Goal: Task Accomplishment & Management: Manage account settings

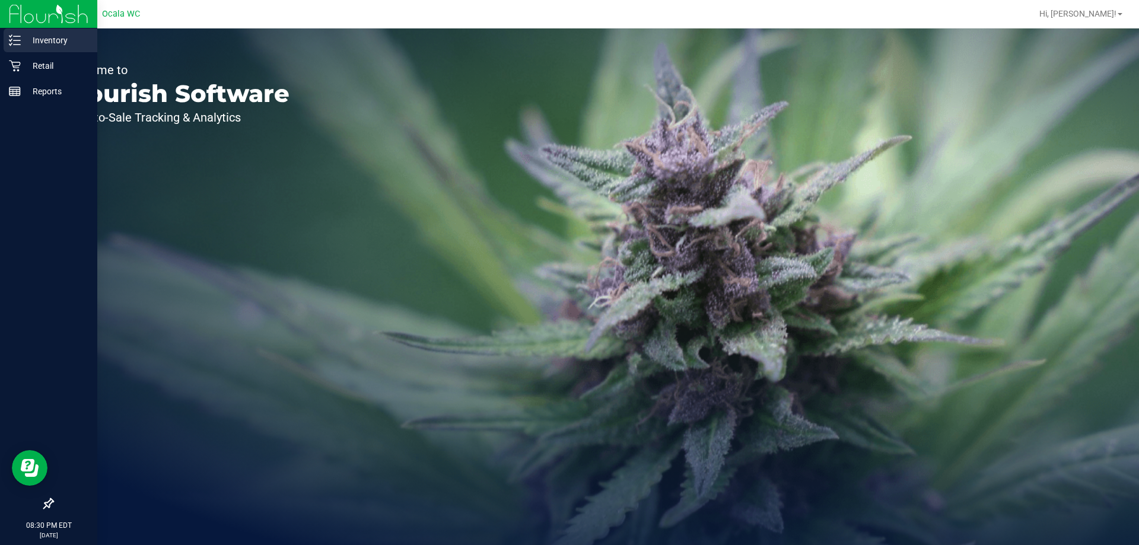
click at [40, 47] on div "Inventory" at bounding box center [51, 40] width 94 height 24
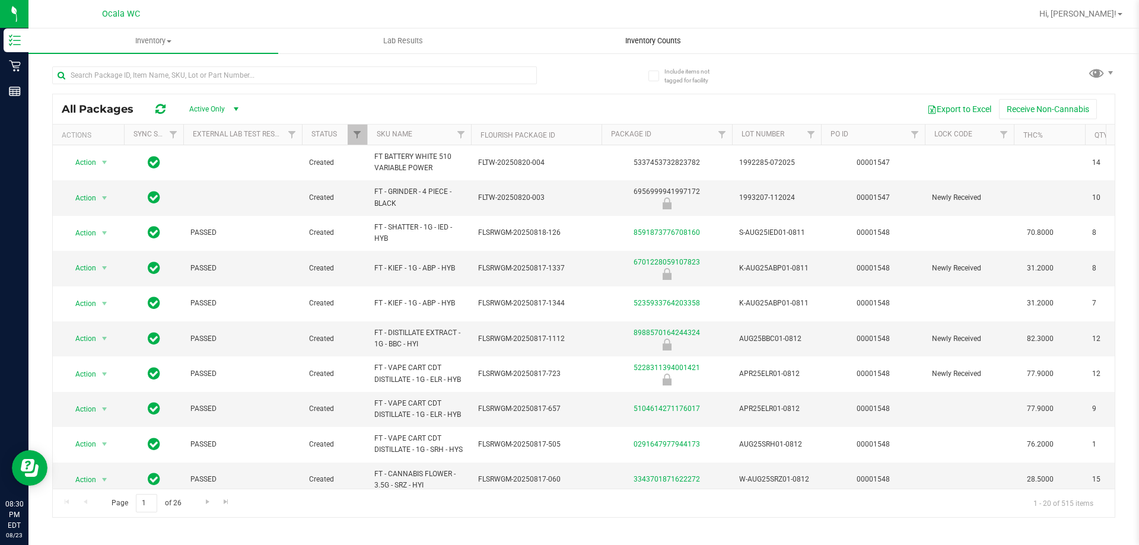
click at [645, 44] on span "Inventory Counts" at bounding box center [653, 41] width 88 height 11
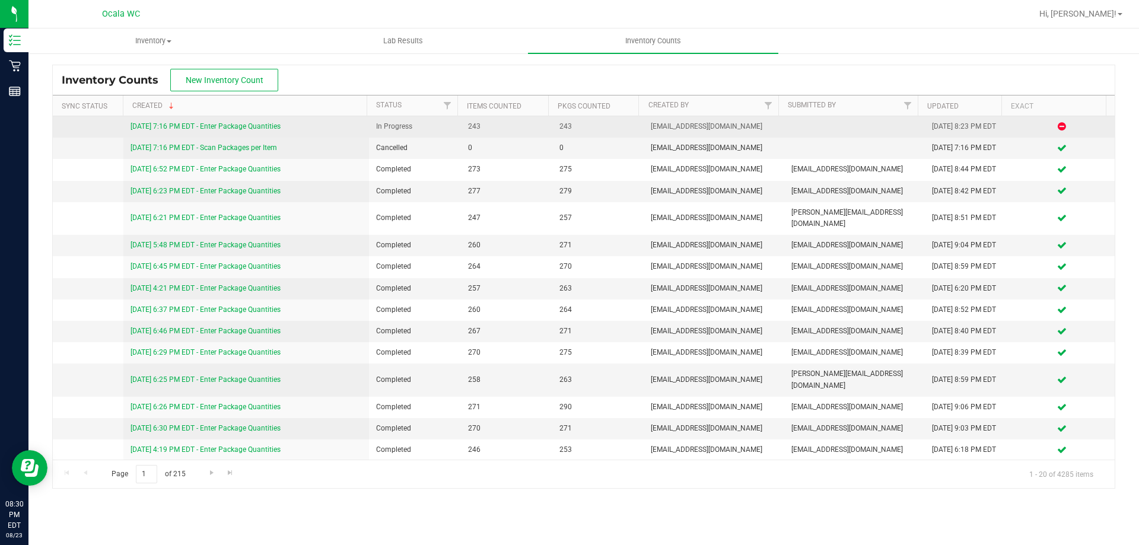
click at [250, 123] on link "[DATE] 7:16 PM EDT - Enter Package Quantities" at bounding box center [206, 126] width 150 height 8
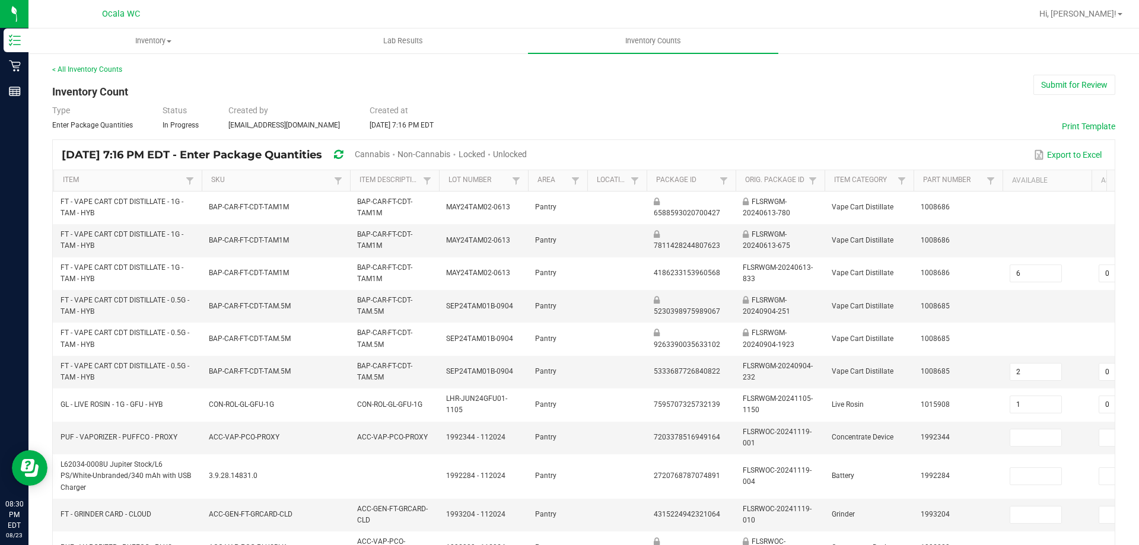
click at [390, 154] on span "Cannabis" at bounding box center [372, 154] width 35 height 9
click at [494, 154] on span at bounding box center [490, 154] width 8 height 9
click at [527, 152] on span "Unlocked" at bounding box center [511, 154] width 34 height 9
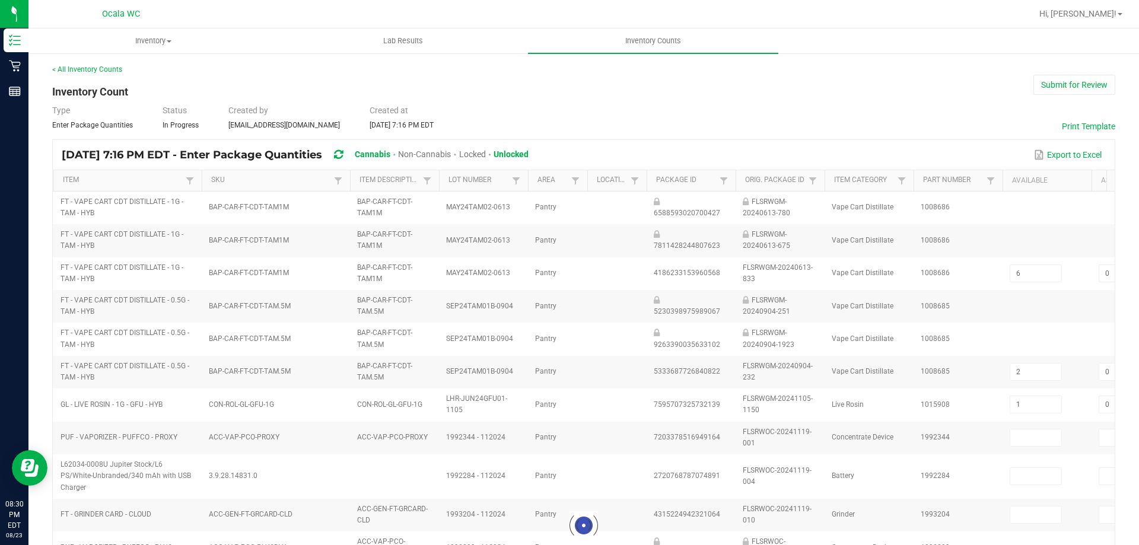
type input "1"
type input "2"
type input "0"
type input "23"
type input "0"
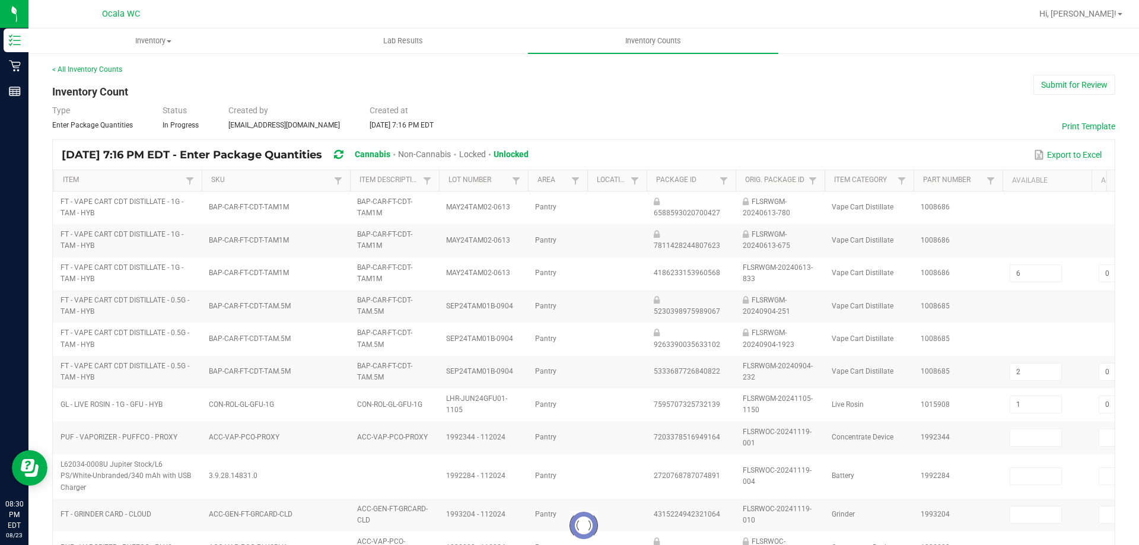
type input "1"
type input "0"
type input "1"
type input "0"
type input "3"
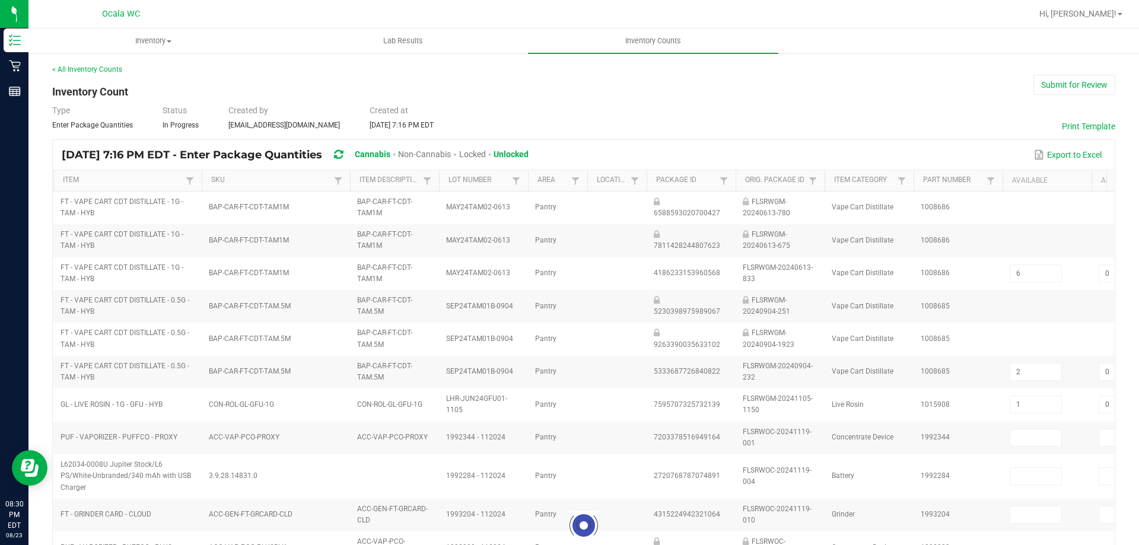
type input "7"
type input "9"
type input "8"
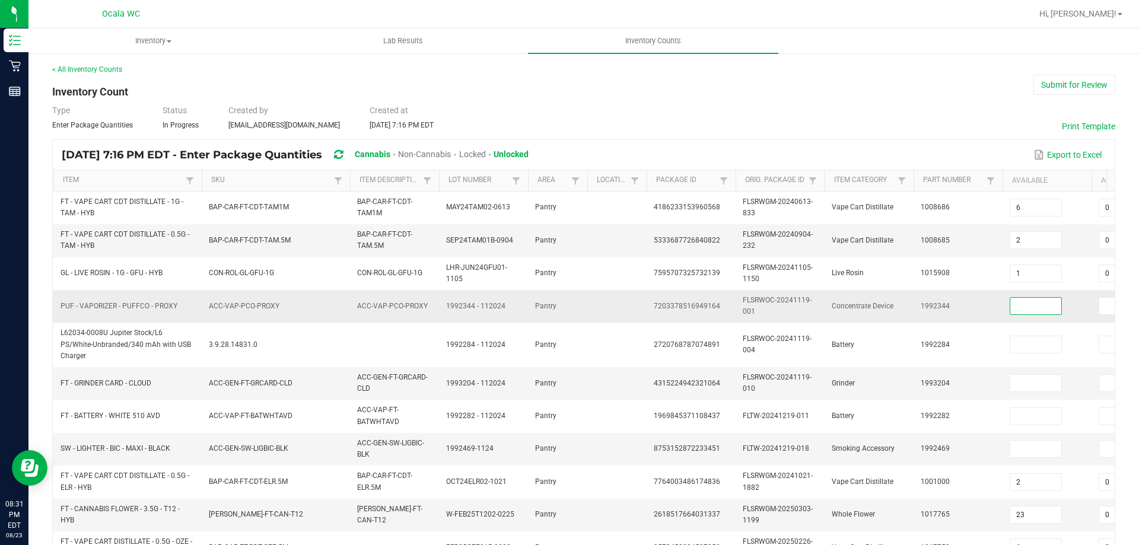
click at [1015, 305] on input at bounding box center [1035, 306] width 51 height 17
type input "4"
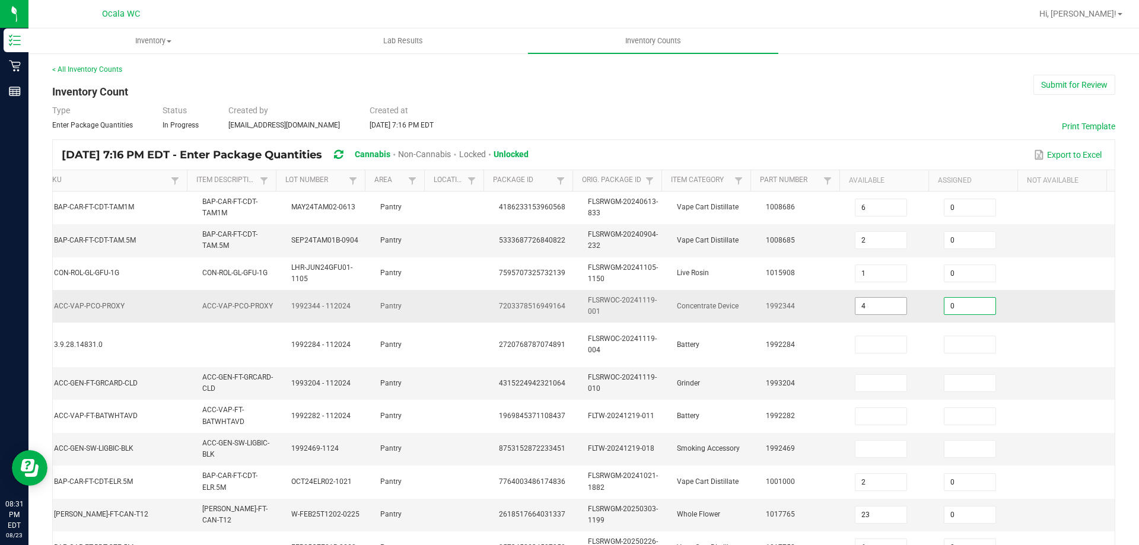
type input "0"
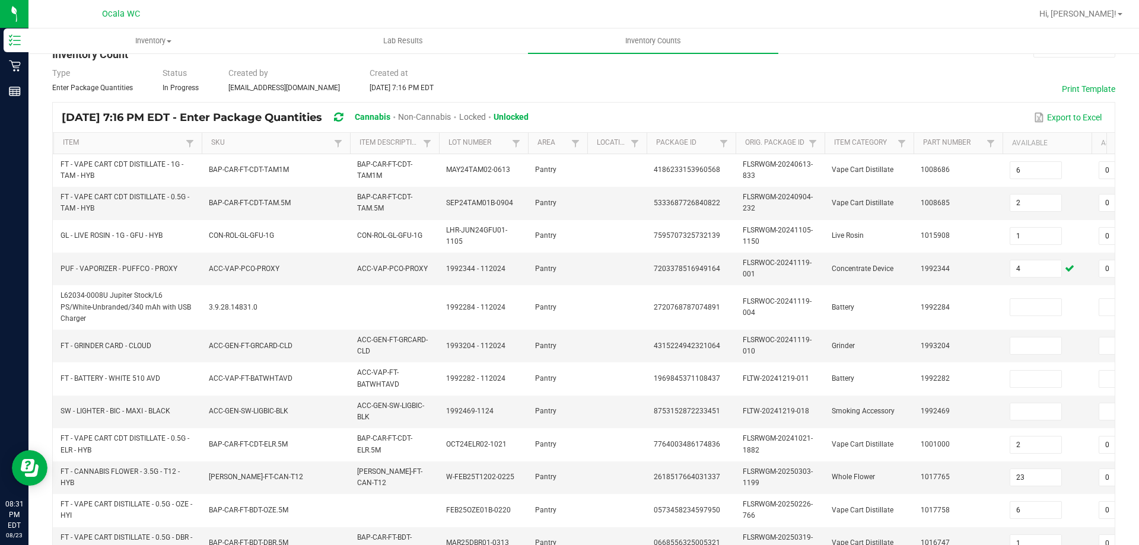
scroll to position [11, 0]
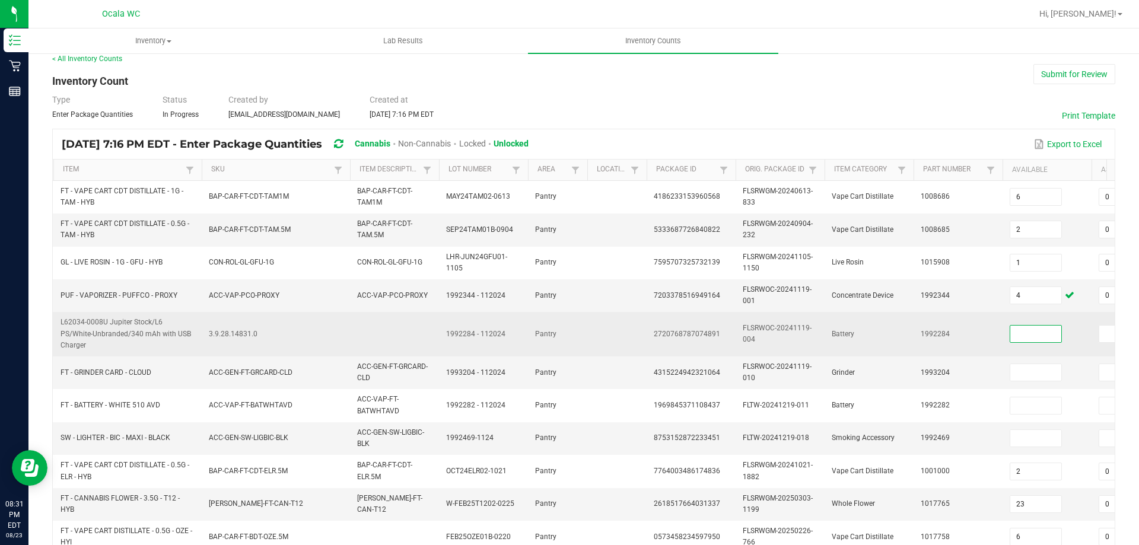
click at [1028, 332] on input at bounding box center [1035, 334] width 51 height 17
type input "4"
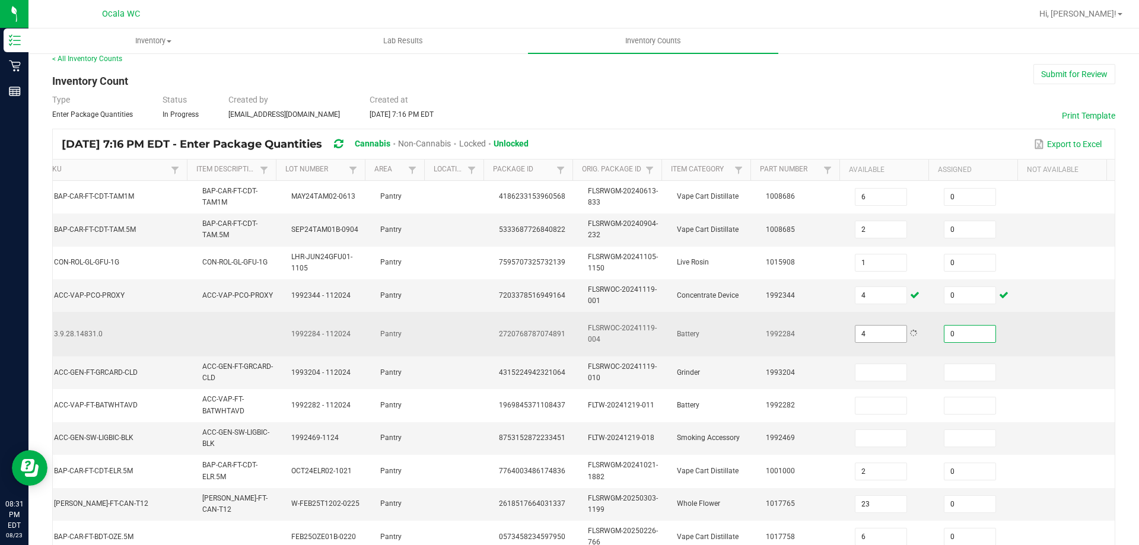
type input "0"
type input "1"
type input "0"
type input "2"
type input "0"
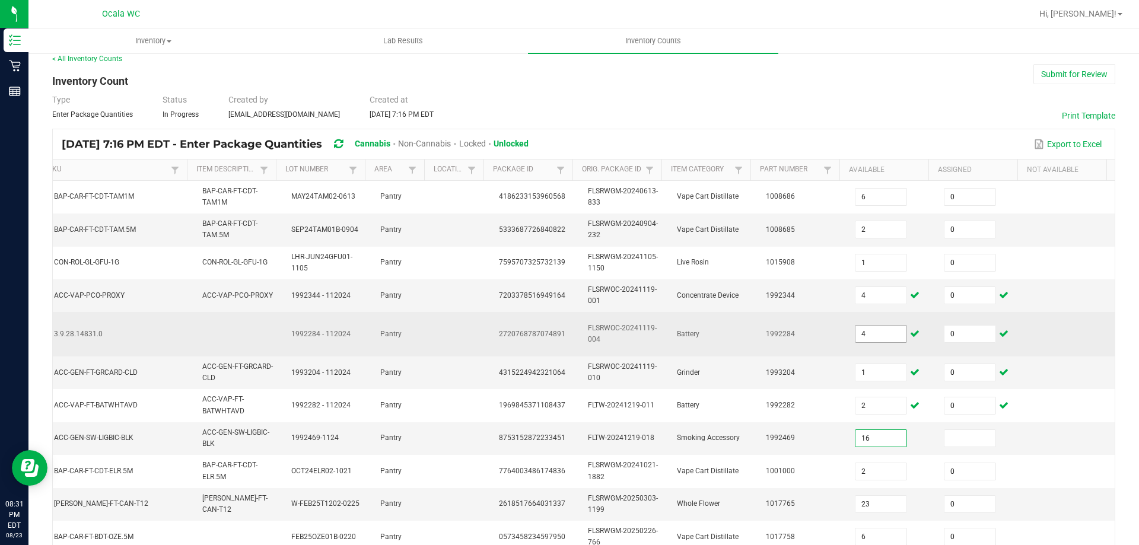
type input "16"
type input "0"
click at [1028, 332] on td at bounding box center [1070, 334] width 89 height 44
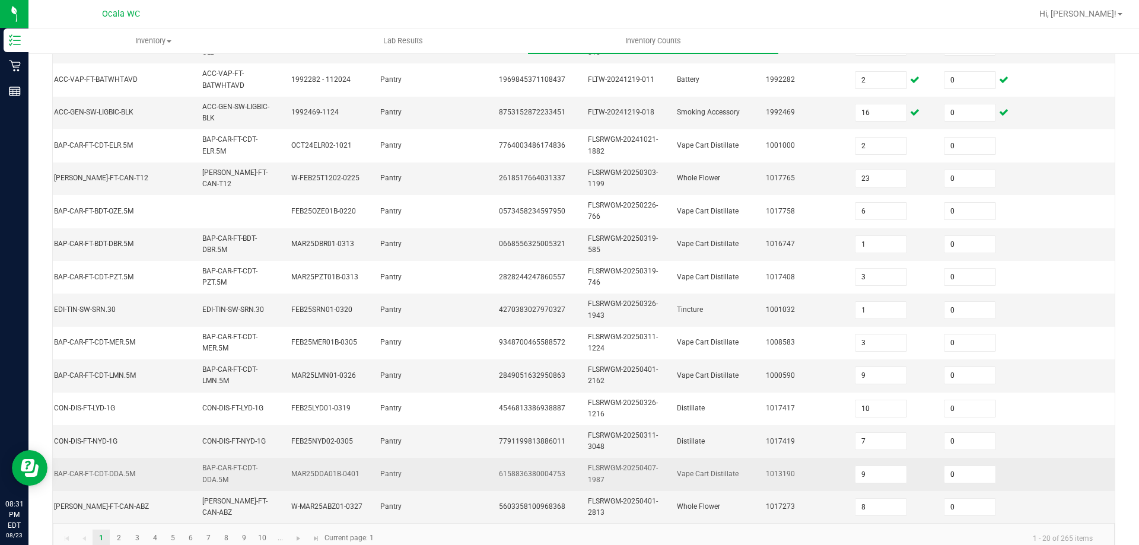
scroll to position [367, 0]
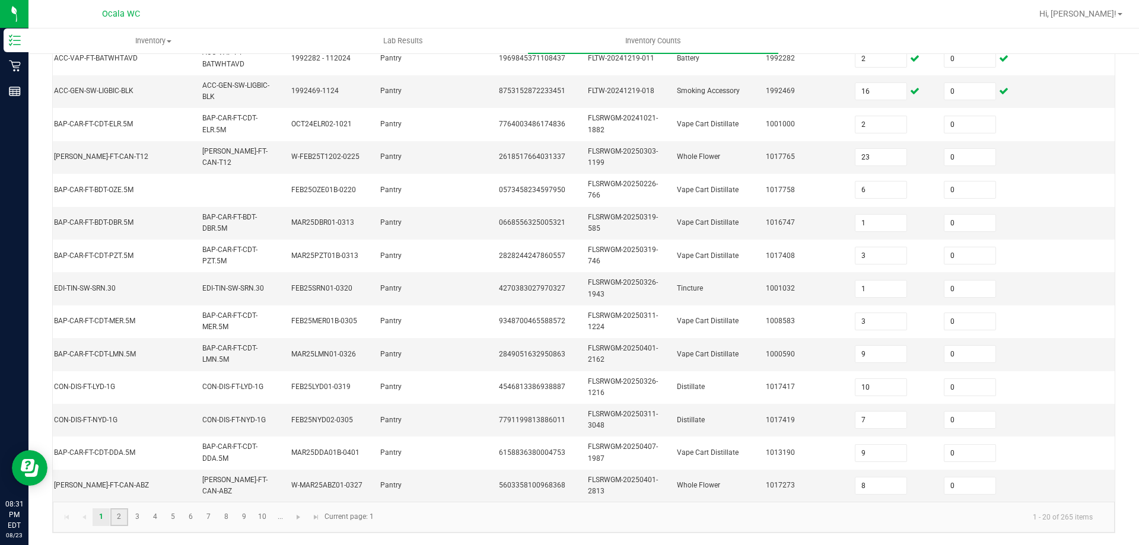
click at [117, 520] on link "2" at bounding box center [118, 517] width 17 height 18
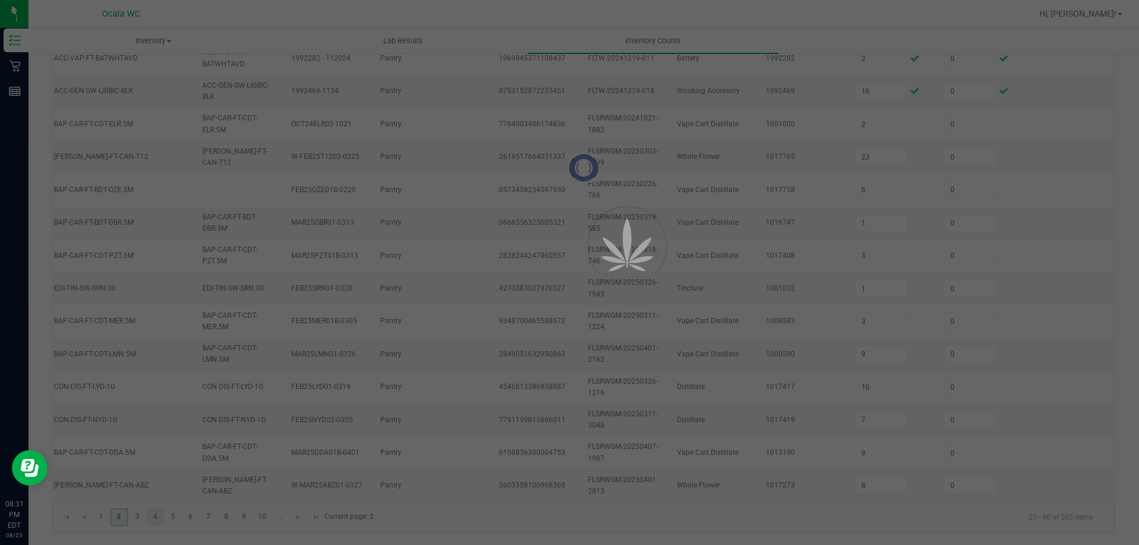
type input "9"
type input "1"
type input "8"
type input "7"
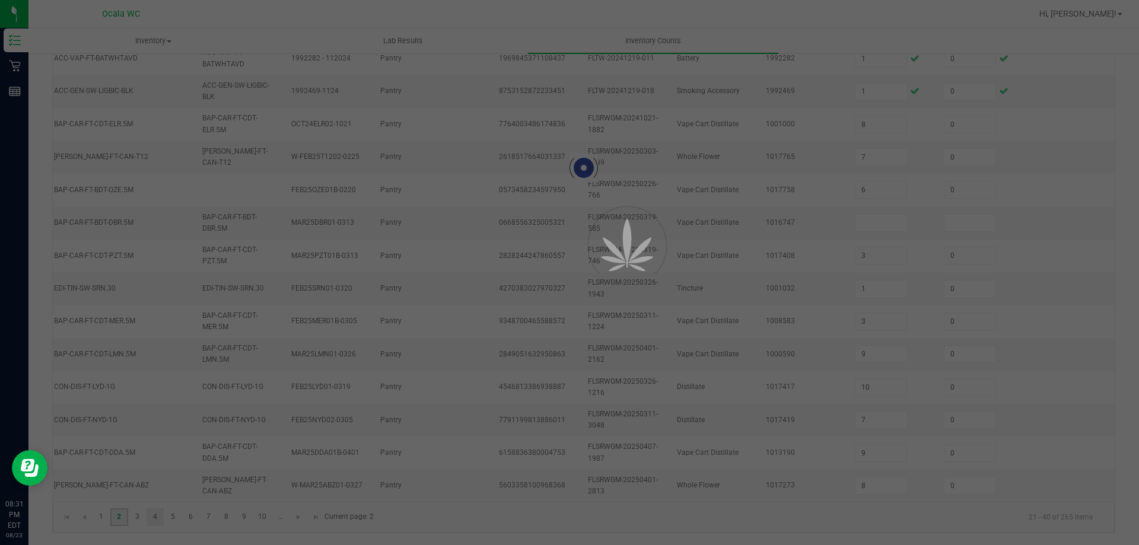
type input "3"
type input "1"
type input "4"
type input "2"
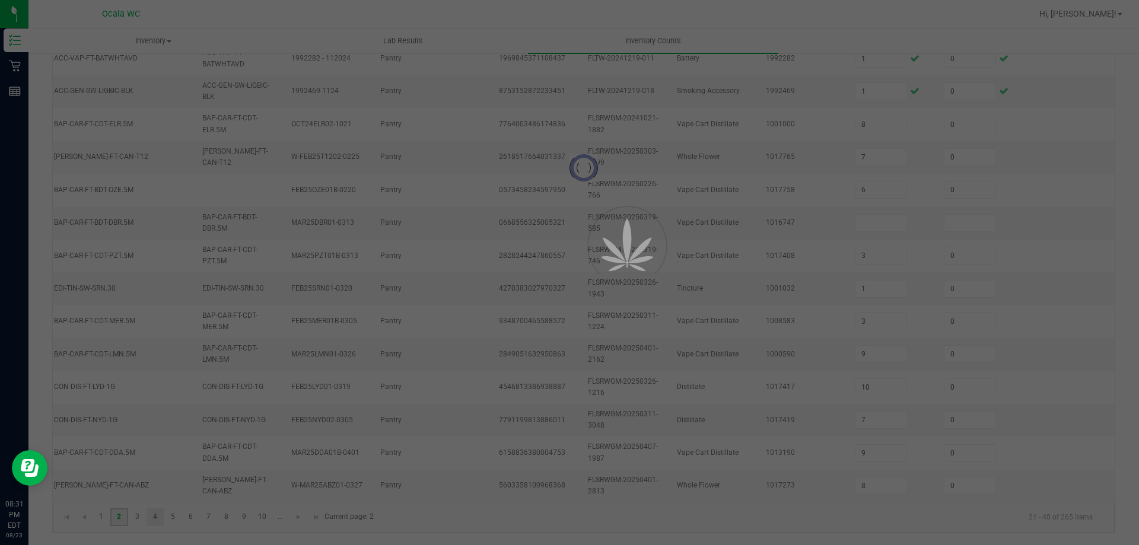
type input "6"
type input "1"
type input "6"
type input "7"
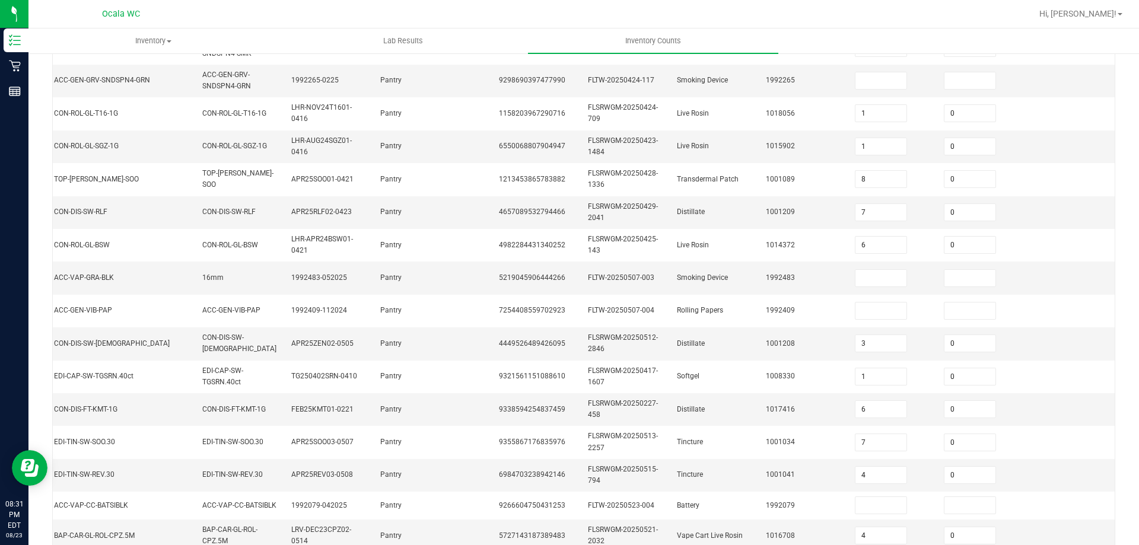
scroll to position [350, 0]
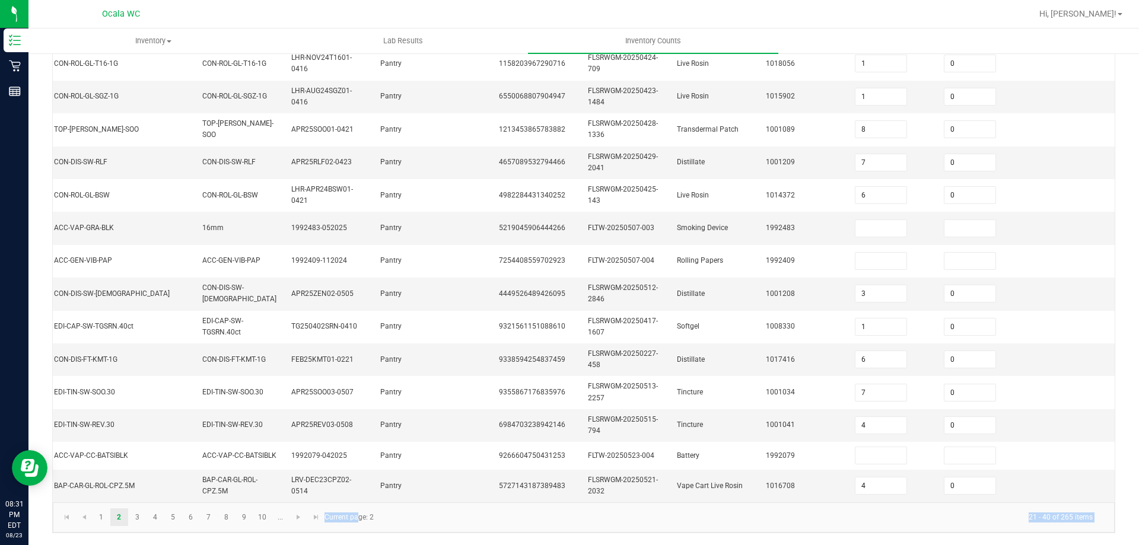
drag, startPoint x: 459, startPoint y: 502, endPoint x: 352, endPoint y: 506, distance: 107.5
click at [352, 506] on kendo-pager "1 2 3 4 5 6 7 8 9 10 ... 21 - 40 of 265 items Current page: 2" at bounding box center [584, 518] width 1062 height 30
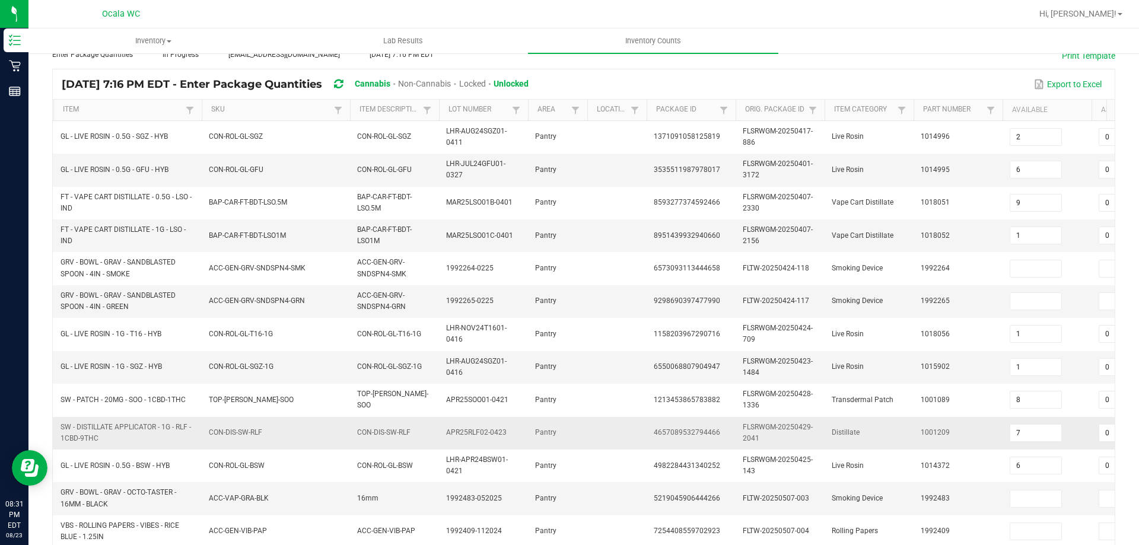
scroll to position [53, 0]
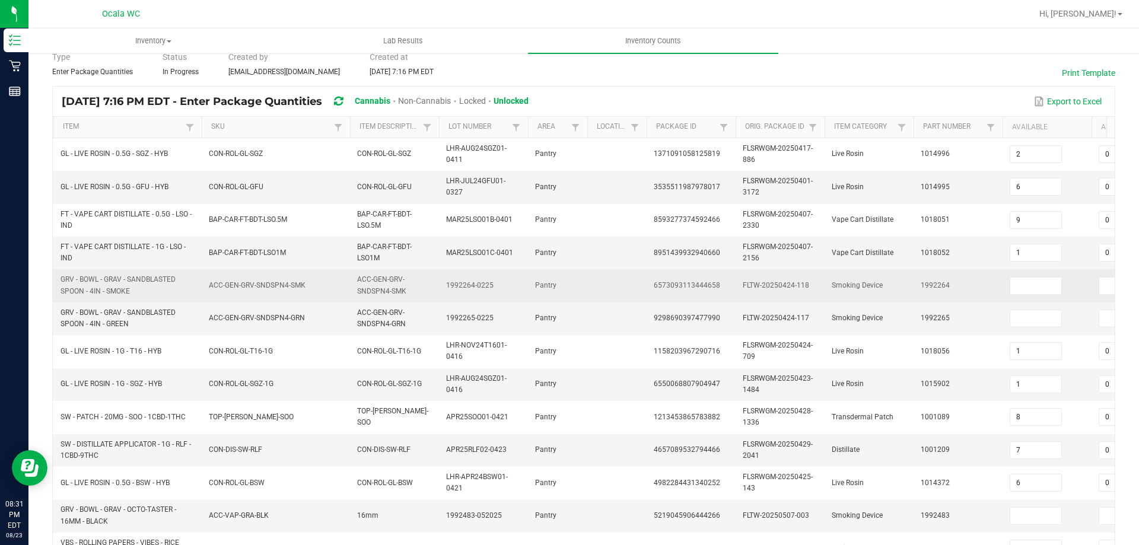
click at [1025, 297] on td at bounding box center [1047, 285] width 89 height 33
click at [1028, 290] on input at bounding box center [1035, 286] width 51 height 17
type input "22"
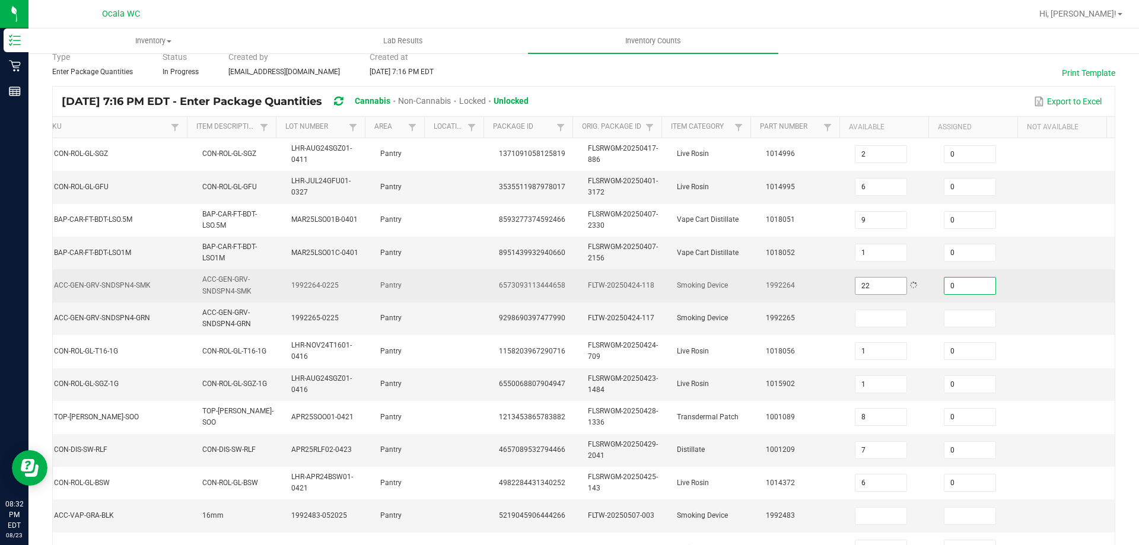
type input "0"
type input "35"
type input "0"
click at [1031, 287] on td at bounding box center [1070, 285] width 89 height 33
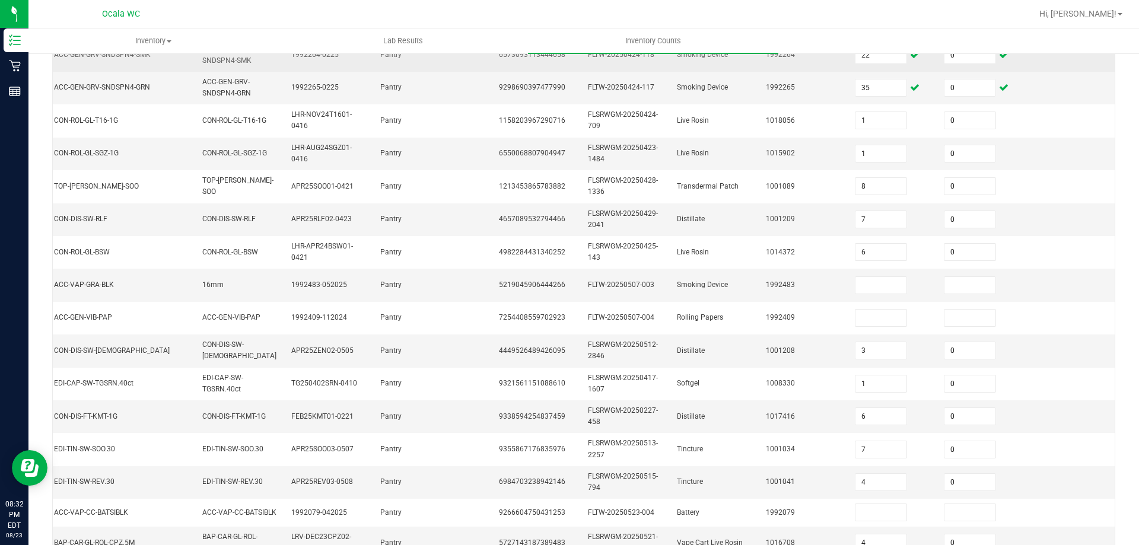
scroll to position [291, 0]
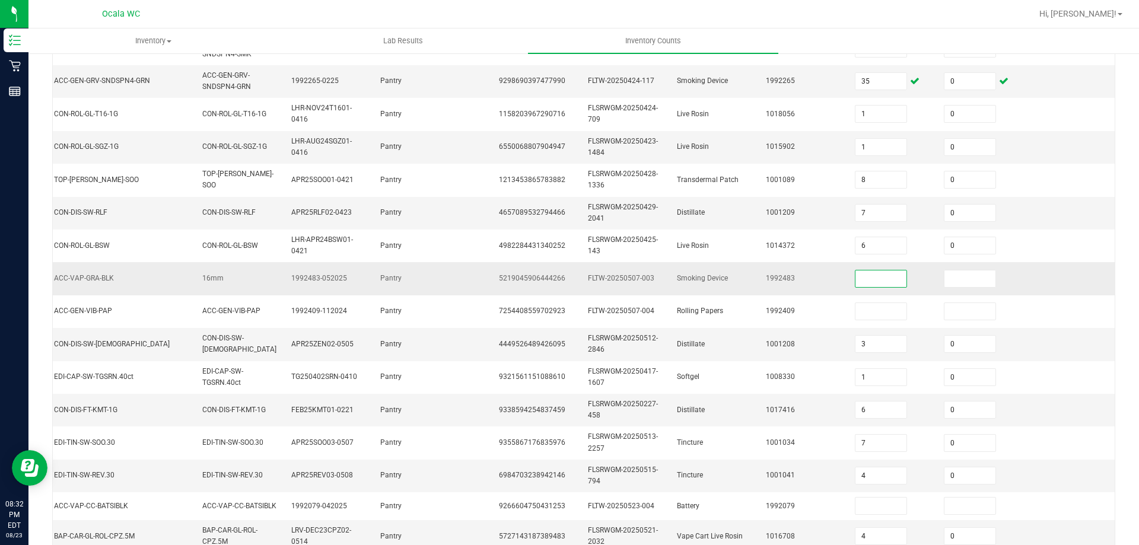
click at [887, 283] on input at bounding box center [881, 279] width 51 height 17
type input "12"
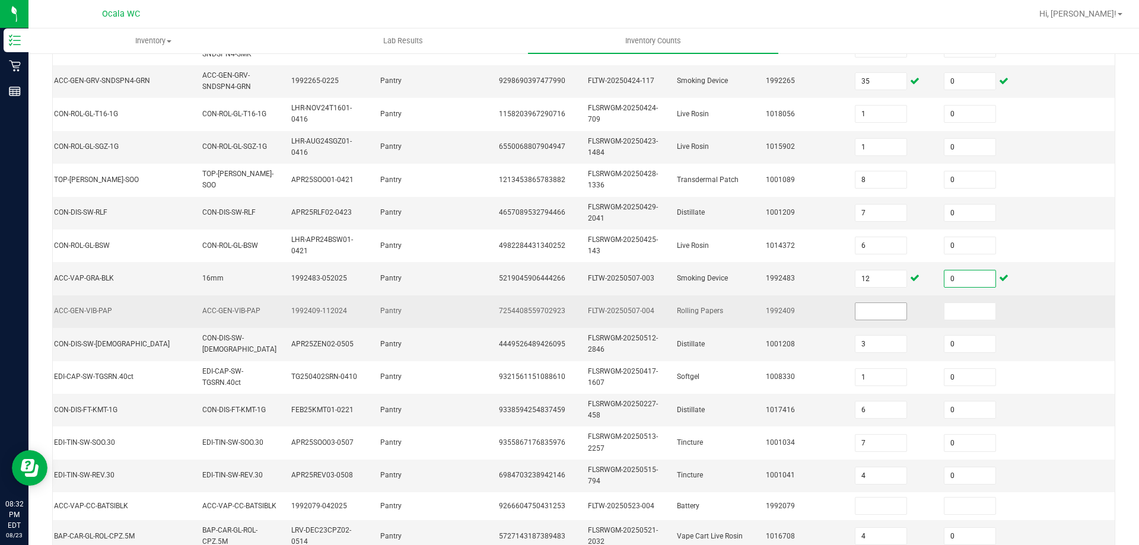
type input "0"
click at [856, 306] on input at bounding box center [881, 311] width 51 height 17
type input "8"
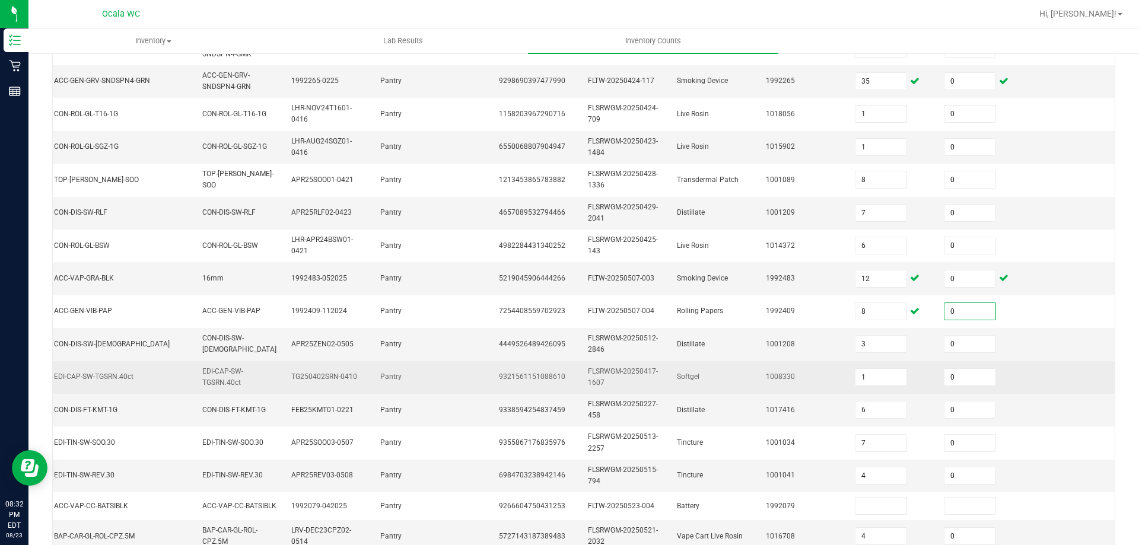
type input "0"
click at [984, 367] on td "0" at bounding box center [981, 377] width 89 height 33
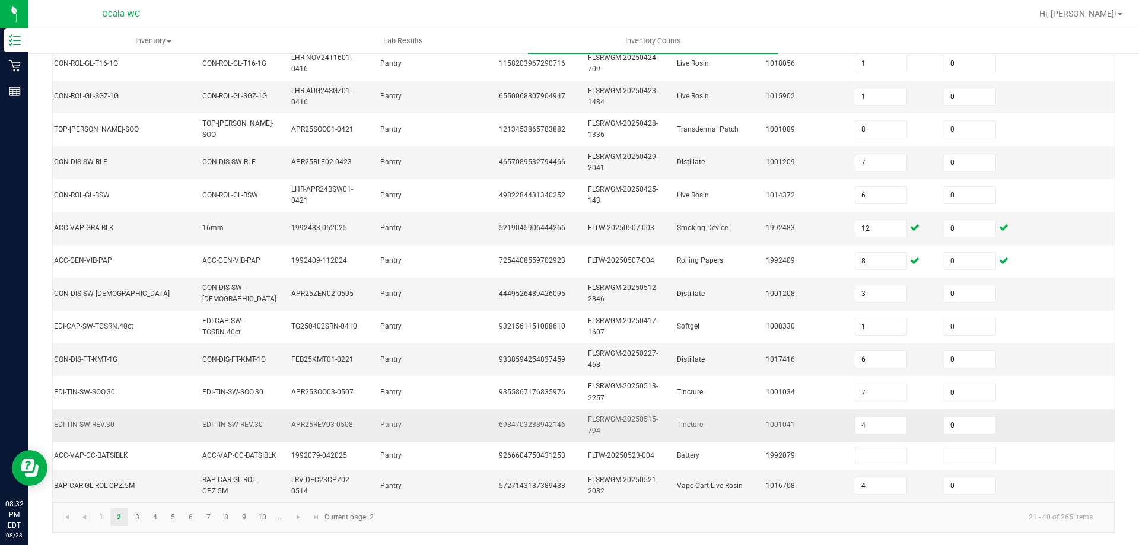
click at [867, 429] on td "4" at bounding box center [892, 425] width 89 height 33
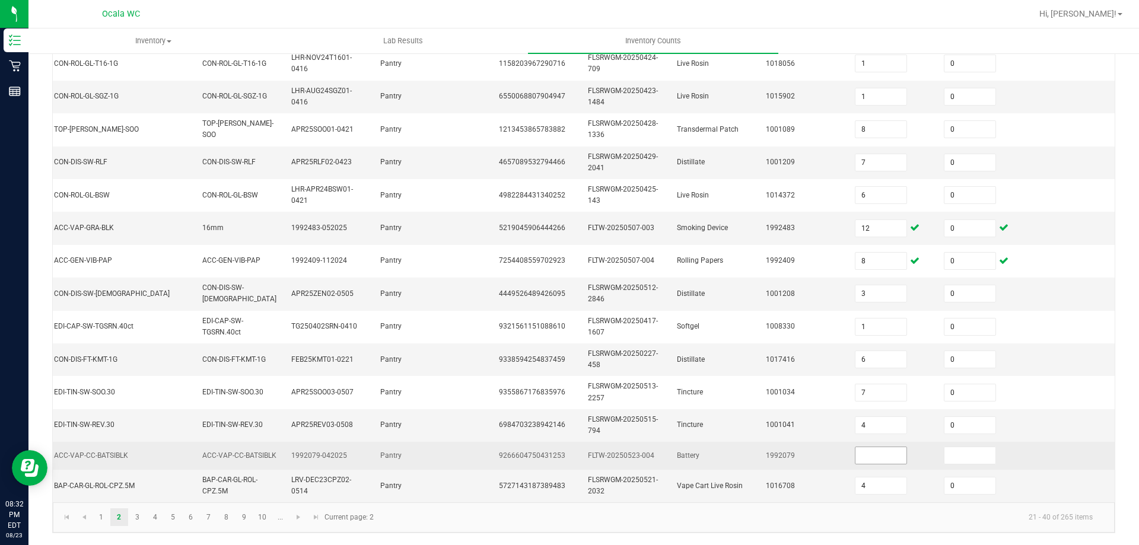
click at [863, 447] on input at bounding box center [881, 455] width 51 height 17
type input "2"
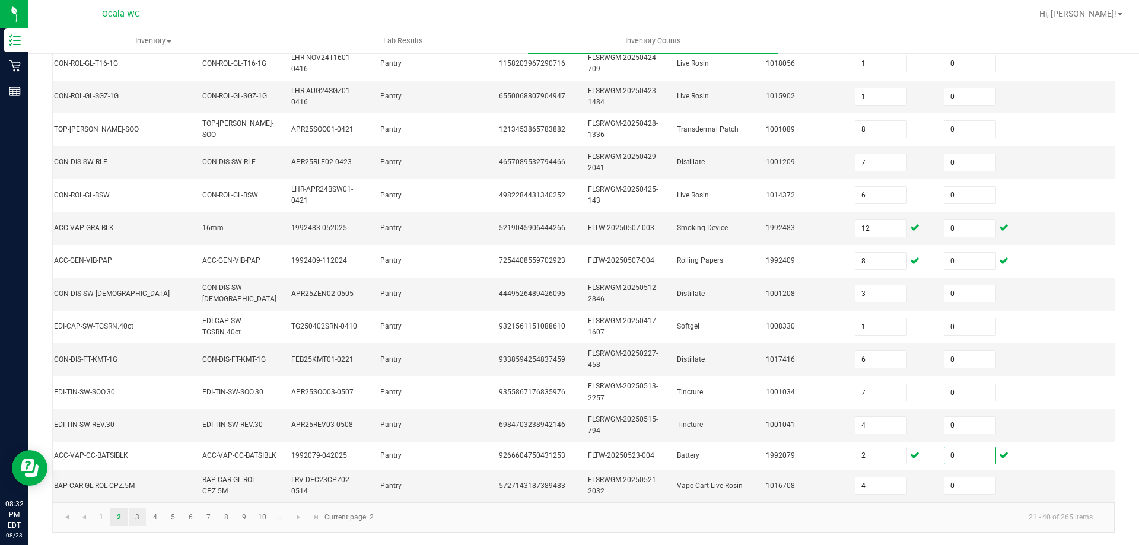
type input "0"
click at [137, 515] on link "3" at bounding box center [137, 517] width 17 height 18
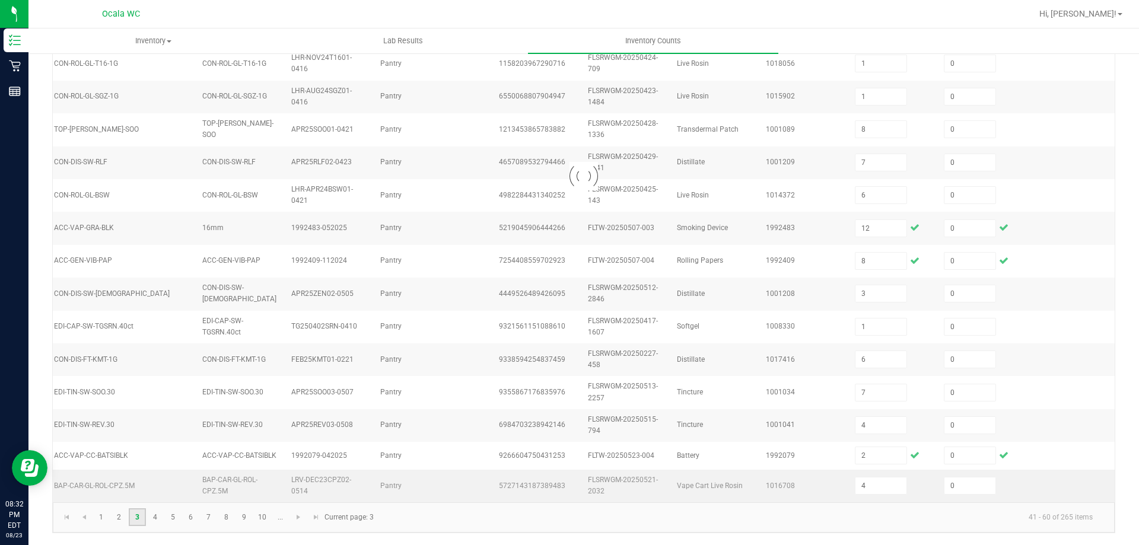
type input "2"
type input "11"
type input "4"
type input "7"
type input "27"
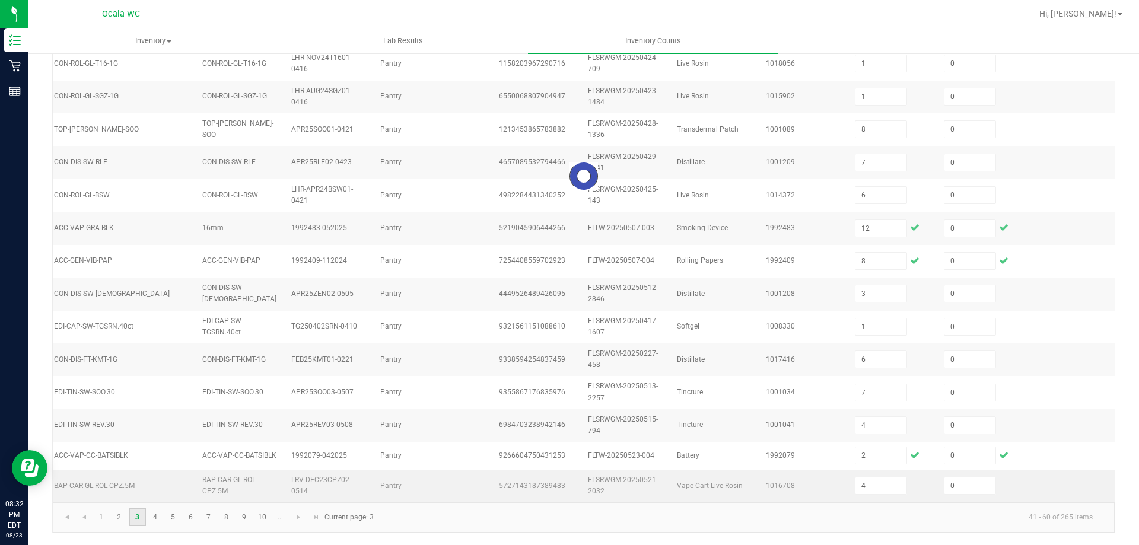
type input "3"
type input "7"
type input "6"
type input "4"
type input "6"
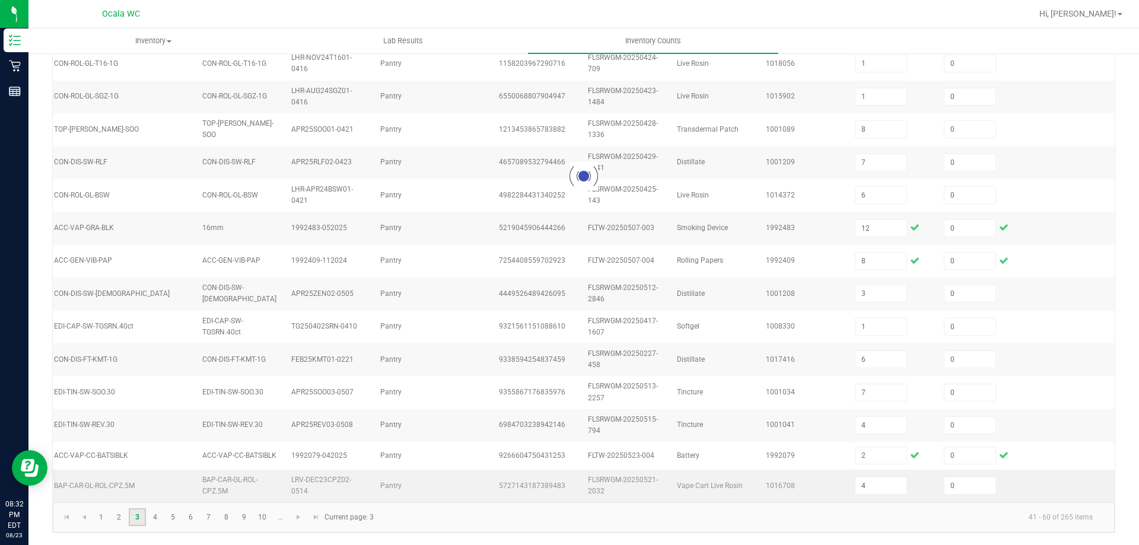
type input "7"
type input "5"
type input "10"
type input "7"
type input "11"
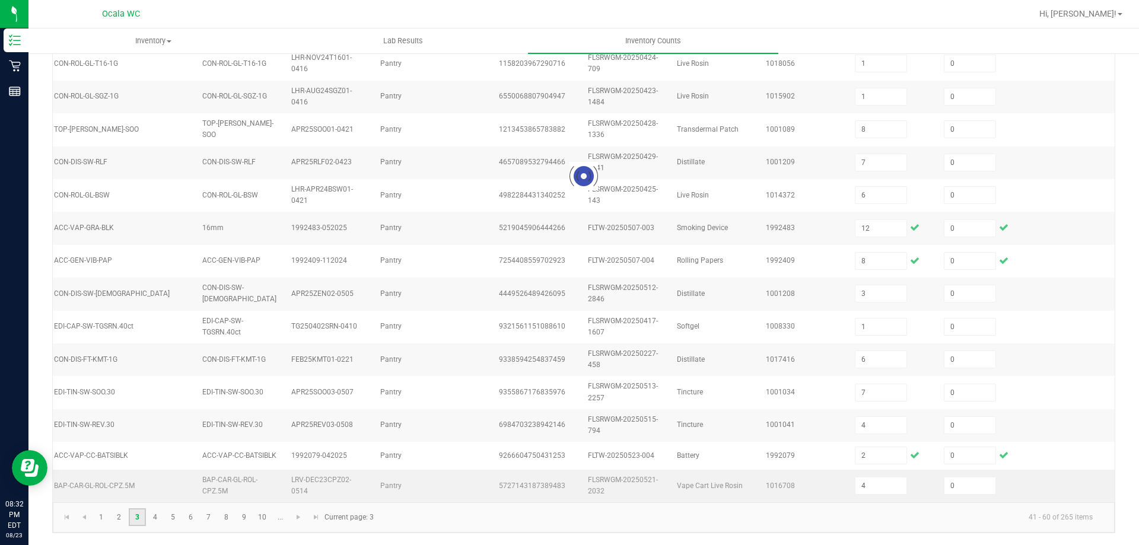
type input "1"
type input "9"
type input "2"
type input "6"
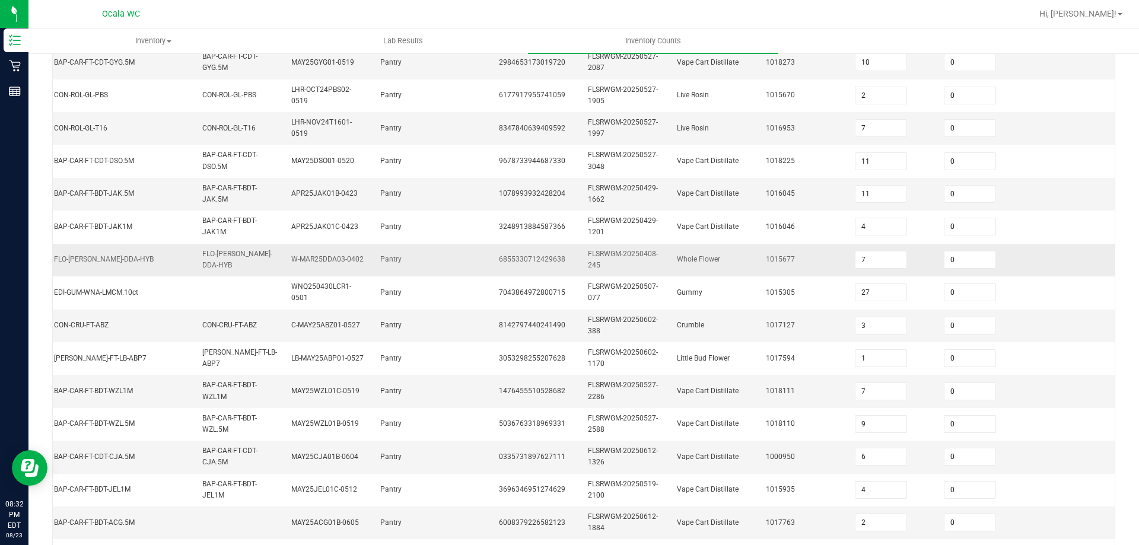
scroll to position [355, 0]
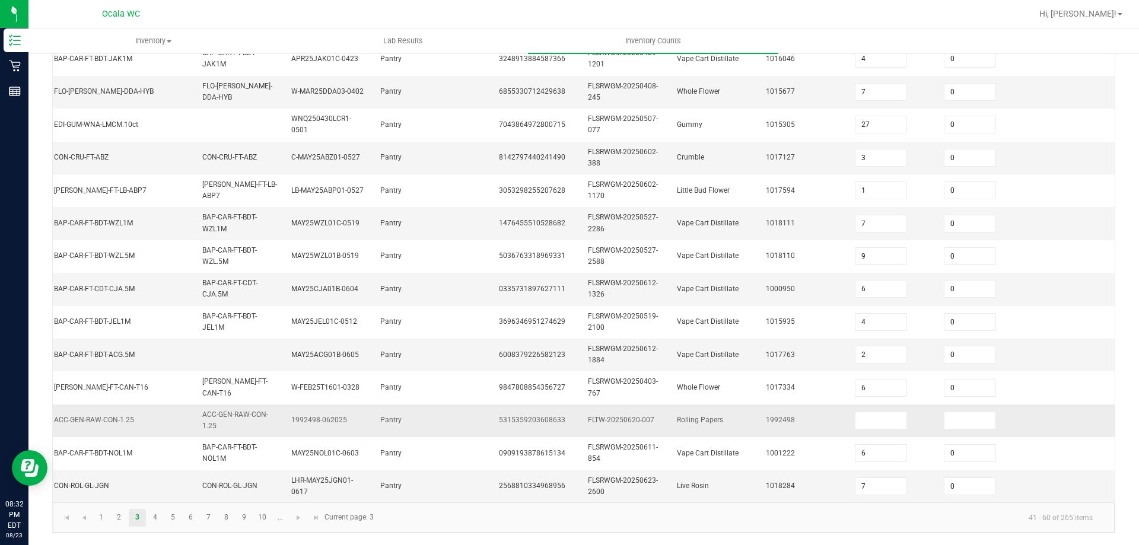
click at [850, 422] on td at bounding box center [892, 421] width 89 height 33
click at [856, 419] on input at bounding box center [881, 420] width 51 height 17
type input "4"
type input "0"
click at [157, 513] on link "4" at bounding box center [155, 518] width 17 height 18
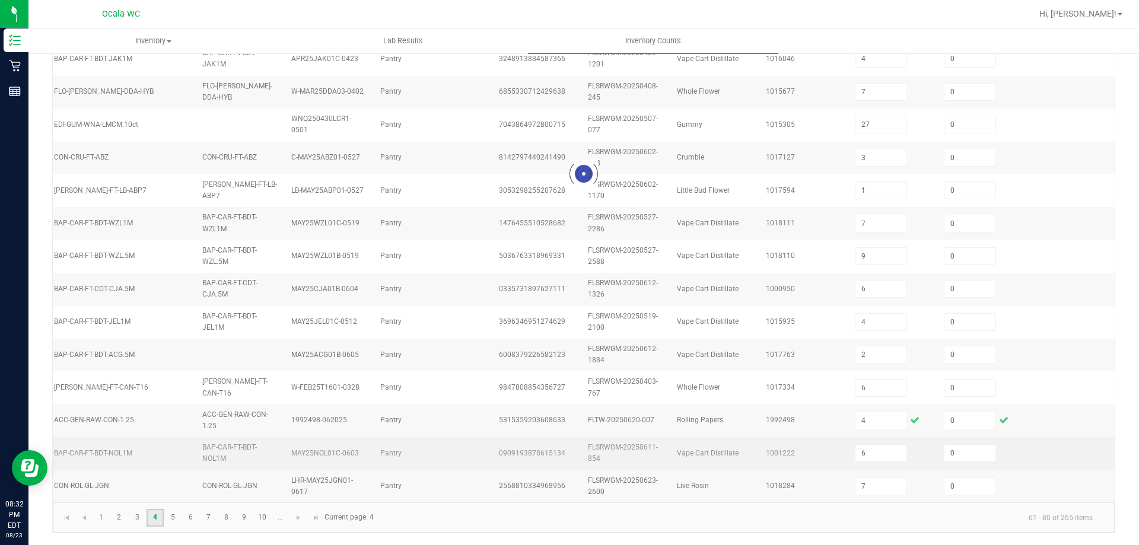
type input "9"
type input "7"
type input "8"
type input "2"
type input "7"
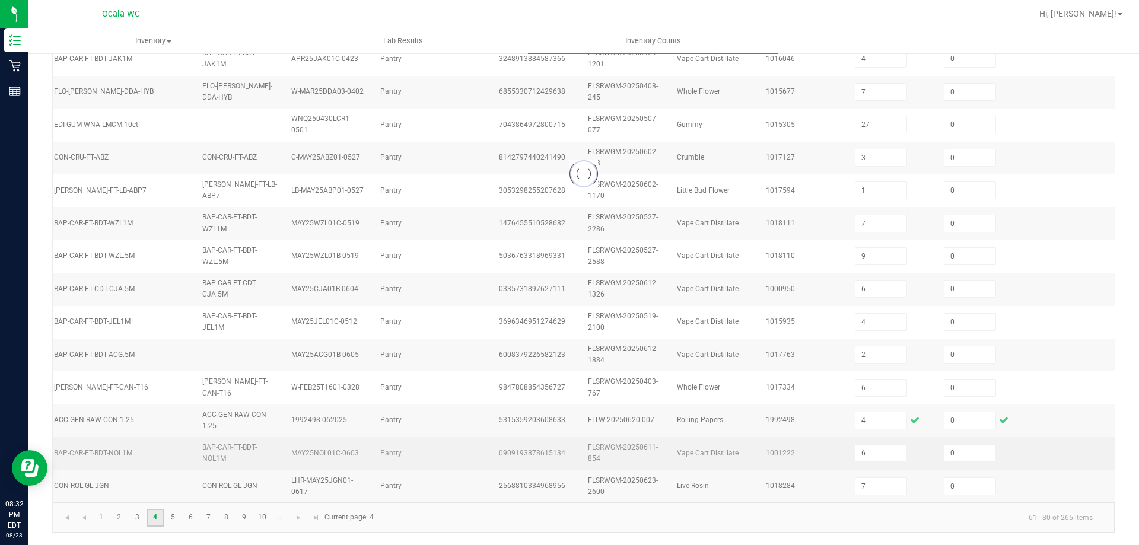
type input "2"
type input "4"
type input "3"
type input "7"
type input "5"
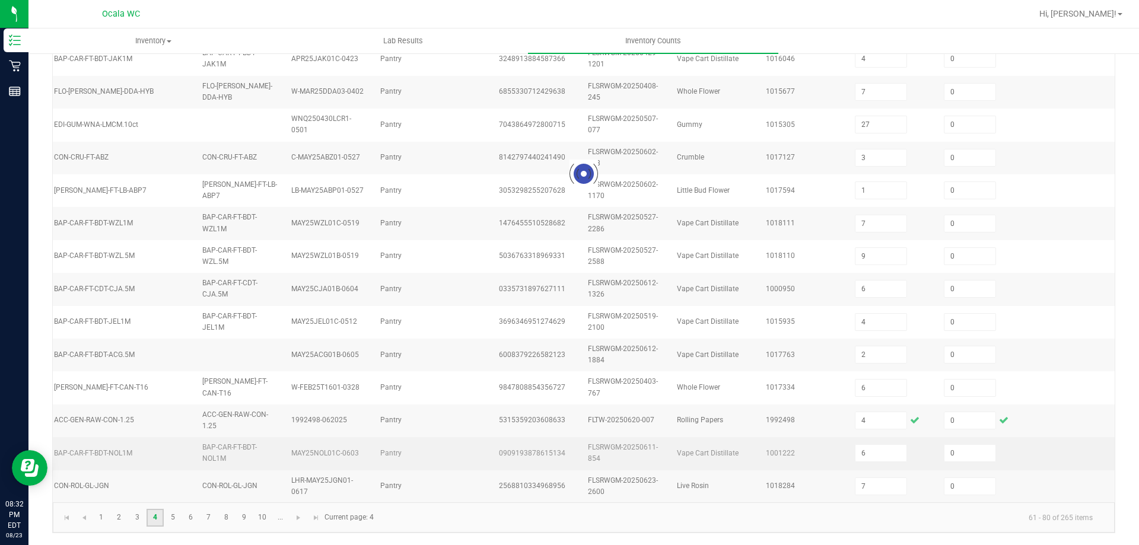
type input "5"
type input "9"
type input "6"
type input "2"
type input "10"
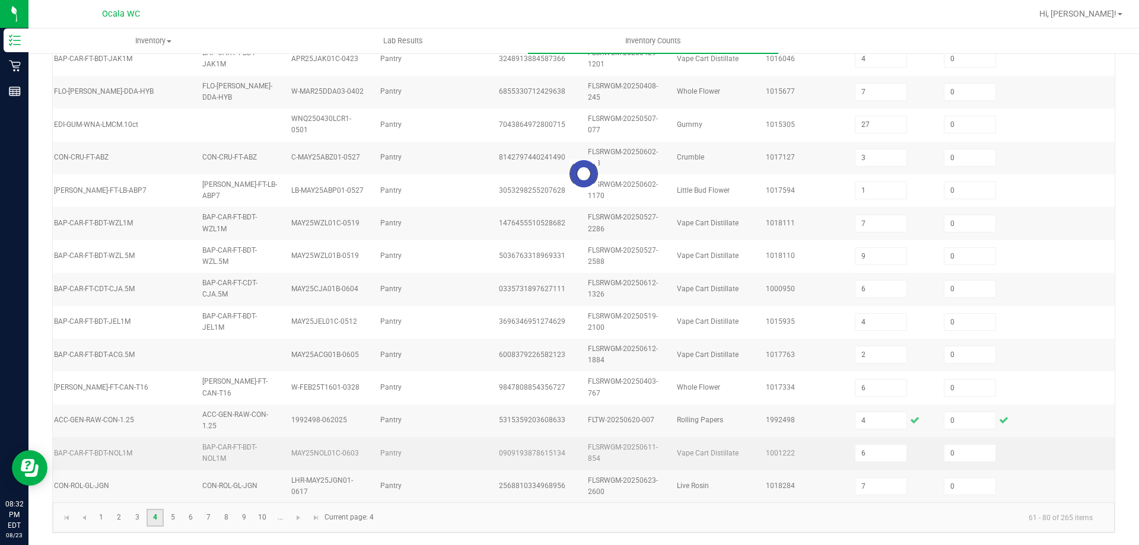
type input "7"
type input "1"
type input "14"
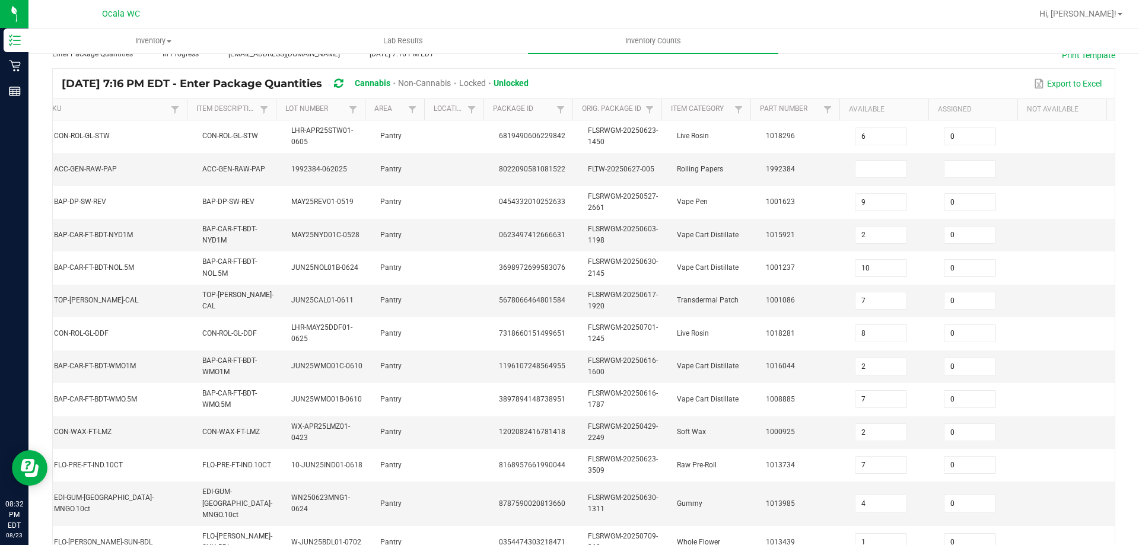
scroll to position [58, 0]
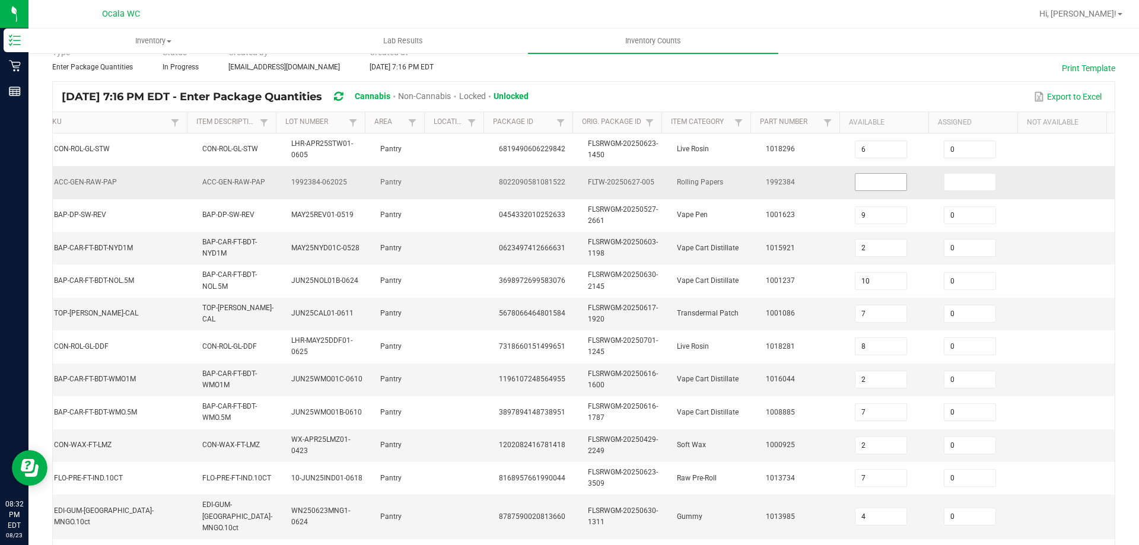
click at [884, 185] on input at bounding box center [881, 182] width 51 height 17
type input "4"
type input "0"
click at [1026, 247] on td at bounding box center [1070, 248] width 89 height 33
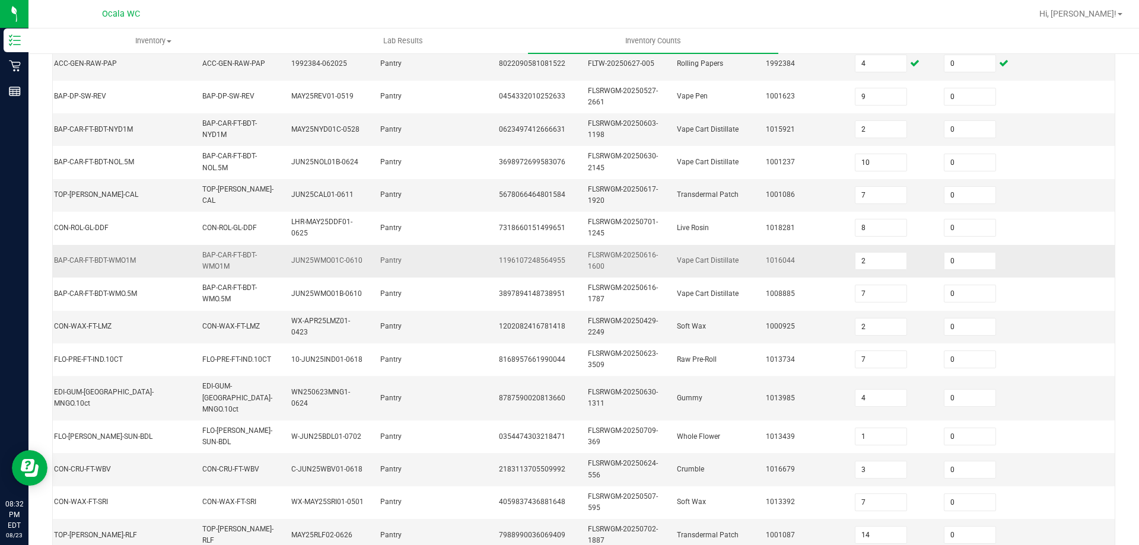
scroll to position [355, 0]
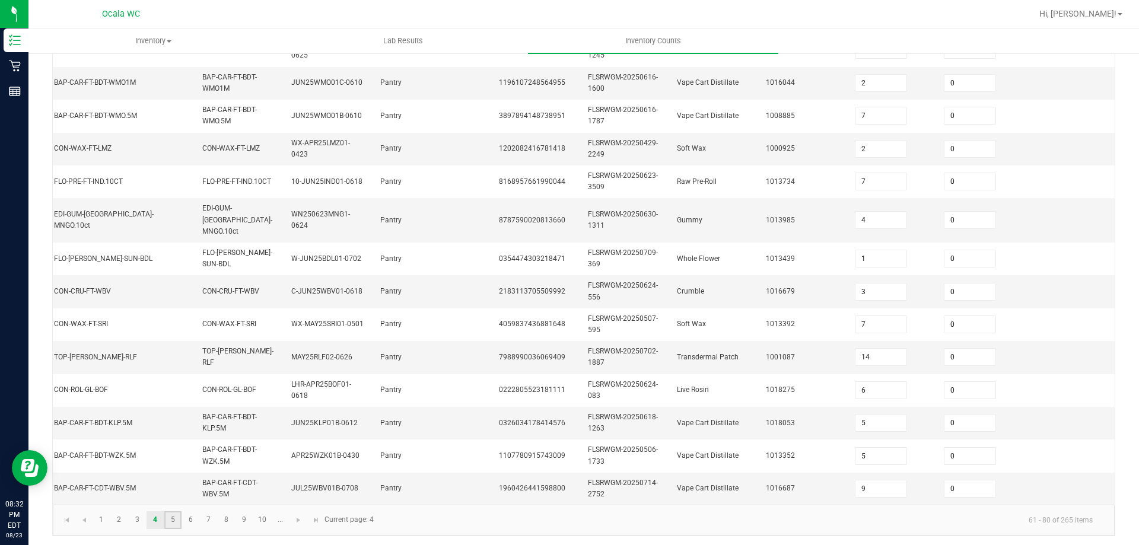
click at [176, 518] on link "5" at bounding box center [172, 520] width 17 height 18
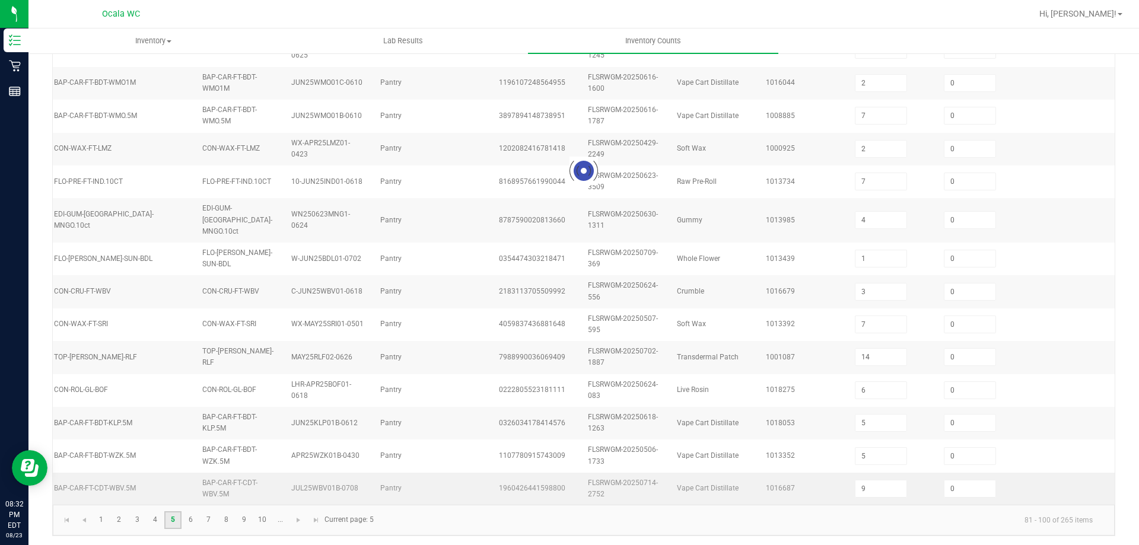
type input "4"
type input "2"
type input "1"
type input "5"
type input "1"
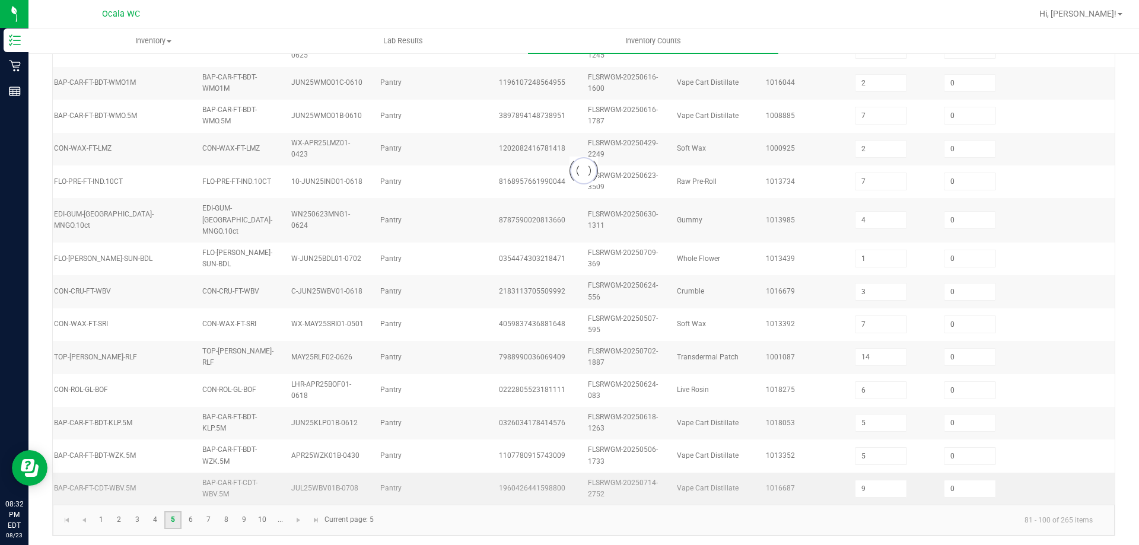
type input "3"
type input "1"
type input "24"
type input "4"
type input "12"
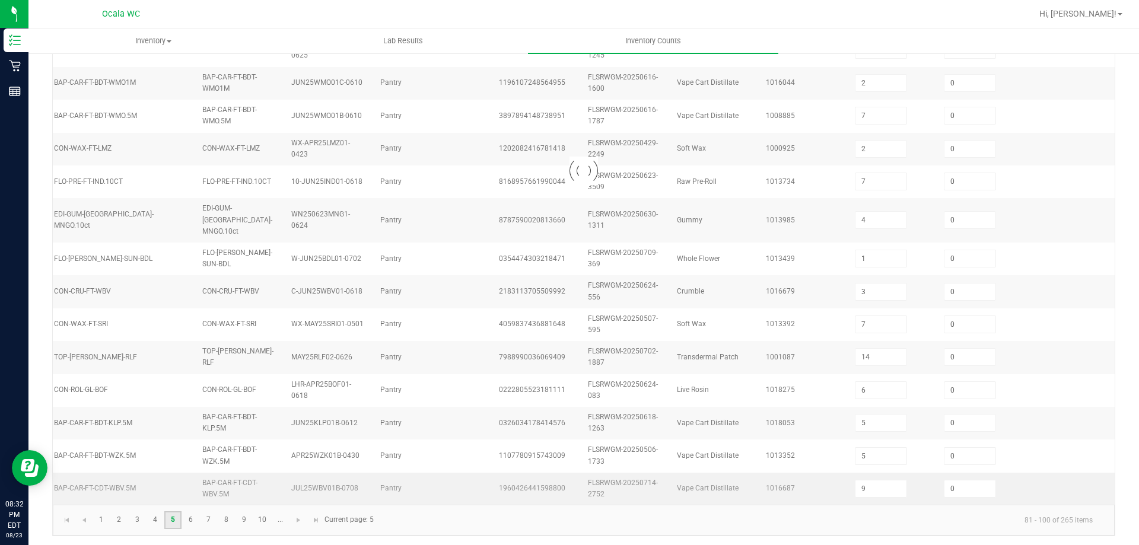
type input "12"
type input "1"
type input "6"
type input "3"
type input "11"
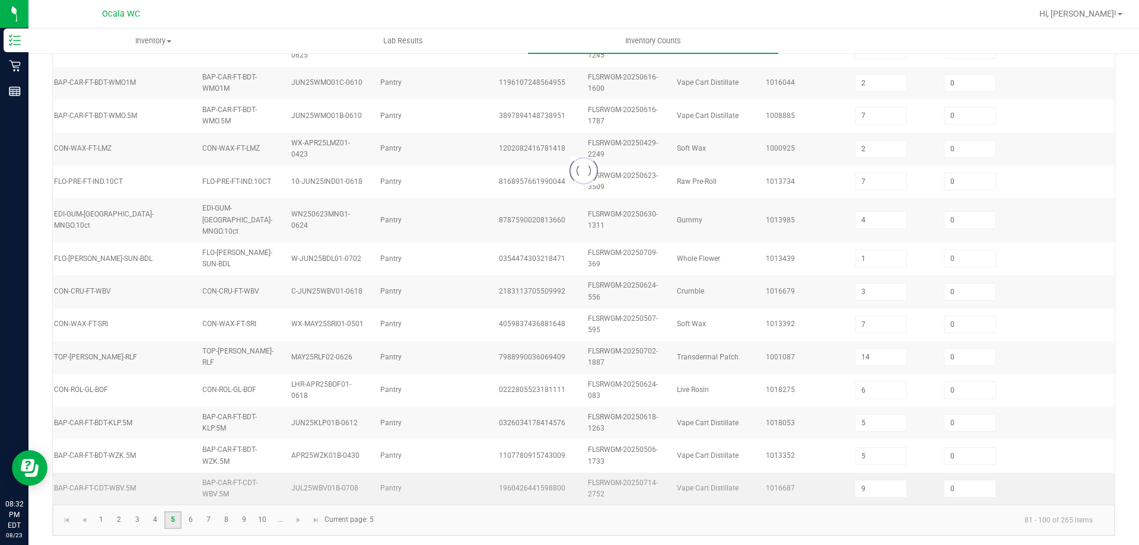
type input "26"
type input "2"
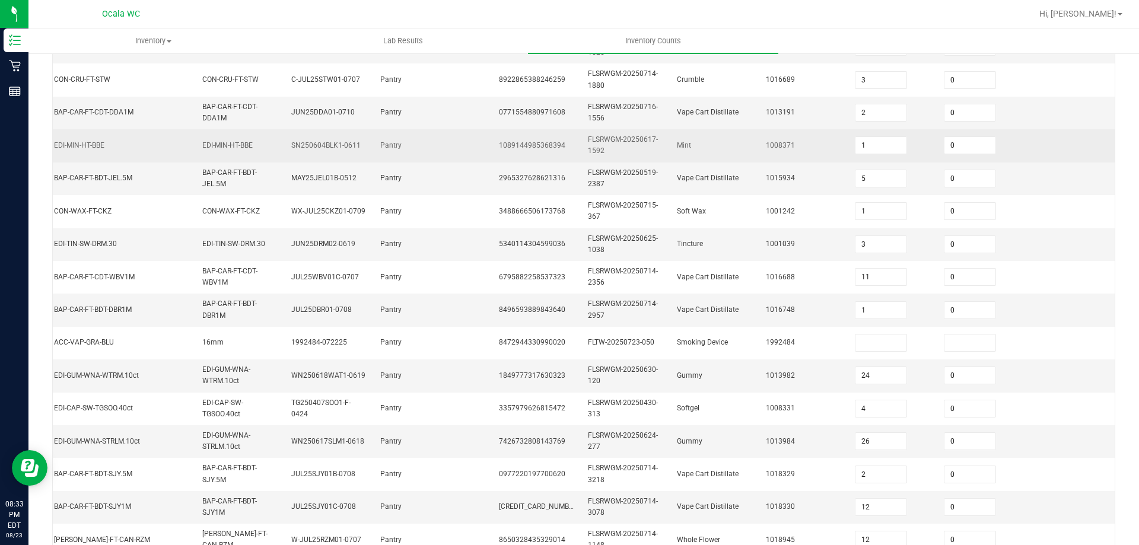
scroll to position [350, 0]
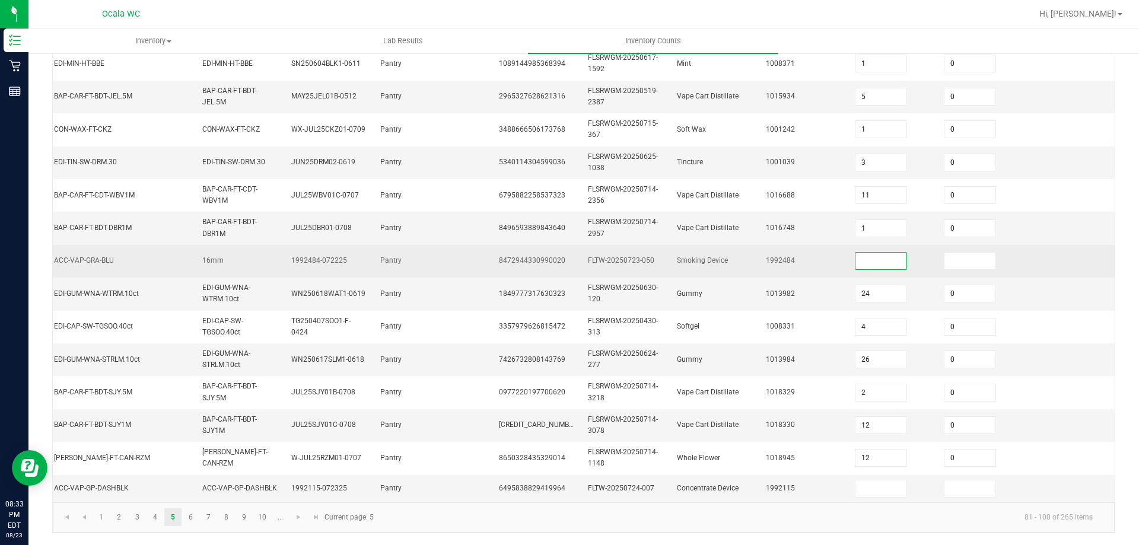
click at [857, 259] on input at bounding box center [881, 261] width 51 height 17
type input "1"
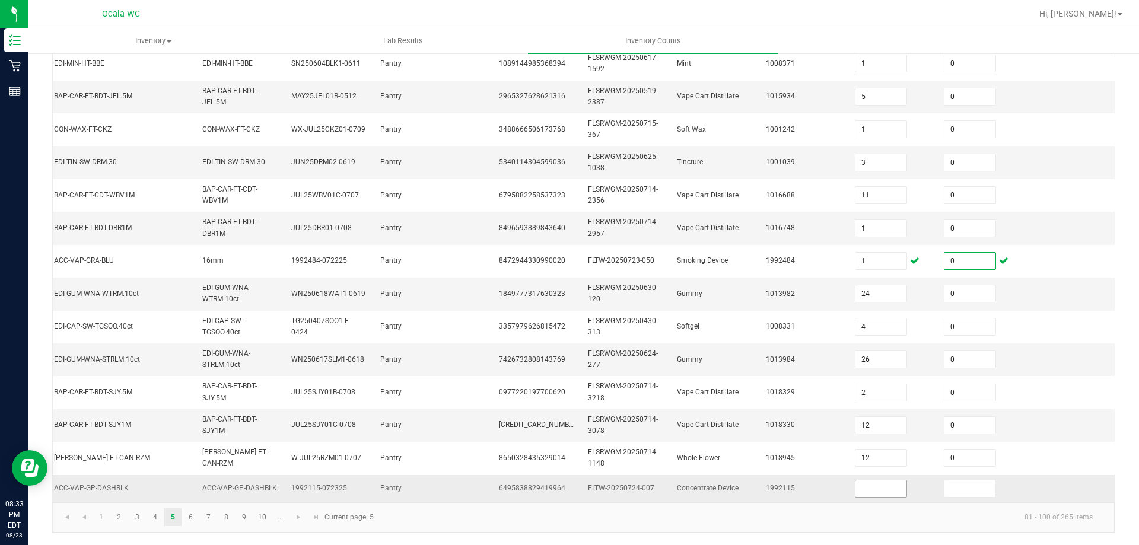
type input "0"
click at [869, 481] on input at bounding box center [881, 489] width 51 height 17
type input "3"
type input "0"
click at [187, 515] on link "6" at bounding box center [190, 517] width 17 height 18
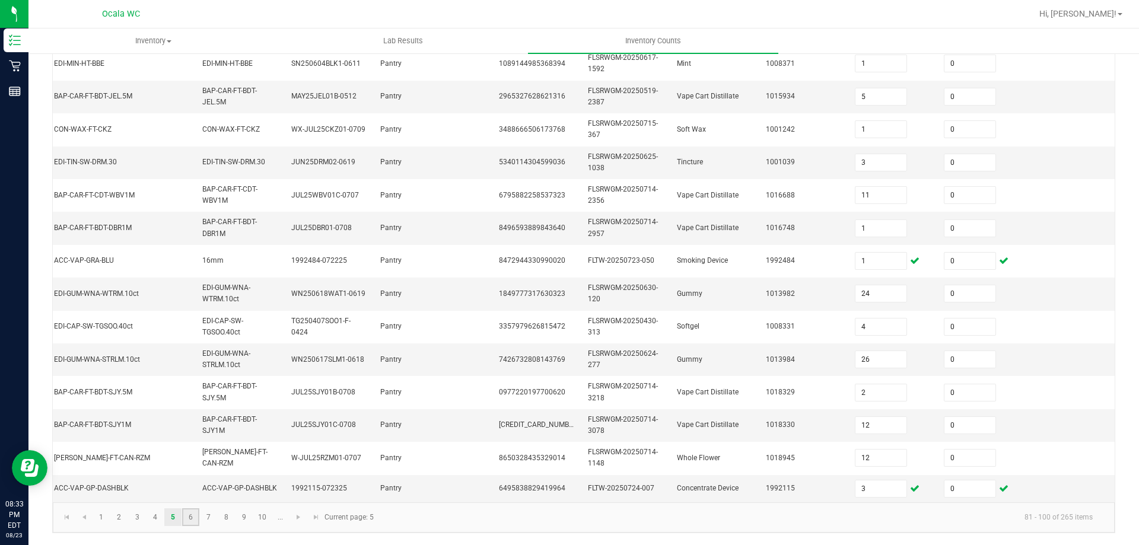
type input "25"
type input "40"
type input "9"
type input "18"
type input "6"
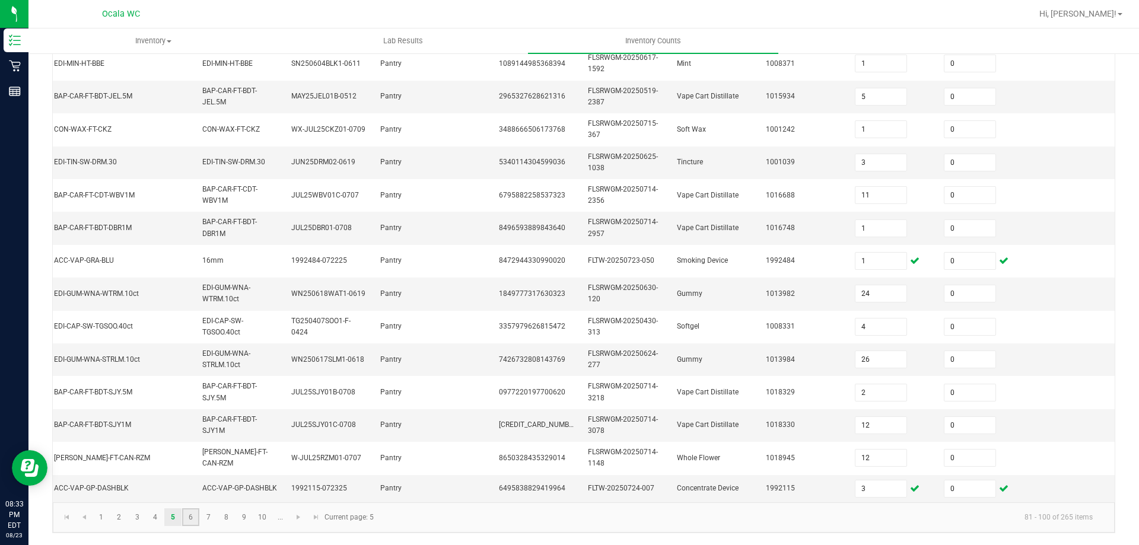
type input "2"
type input "5"
type input "13"
type input "42"
type input "39"
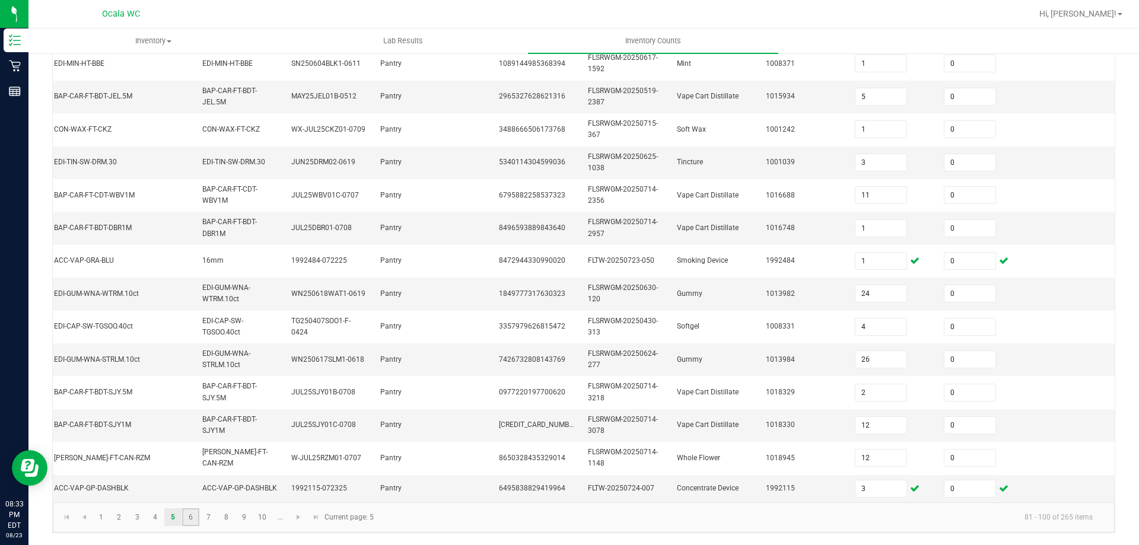
type input "1"
type input "11"
type input "8"
type input "5"
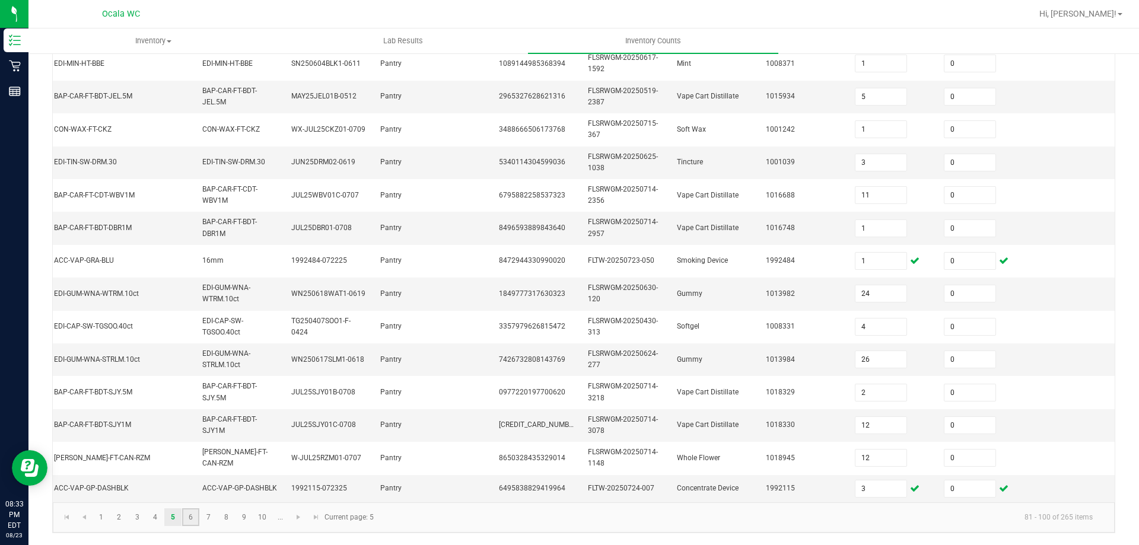
type input "10"
type input "9"
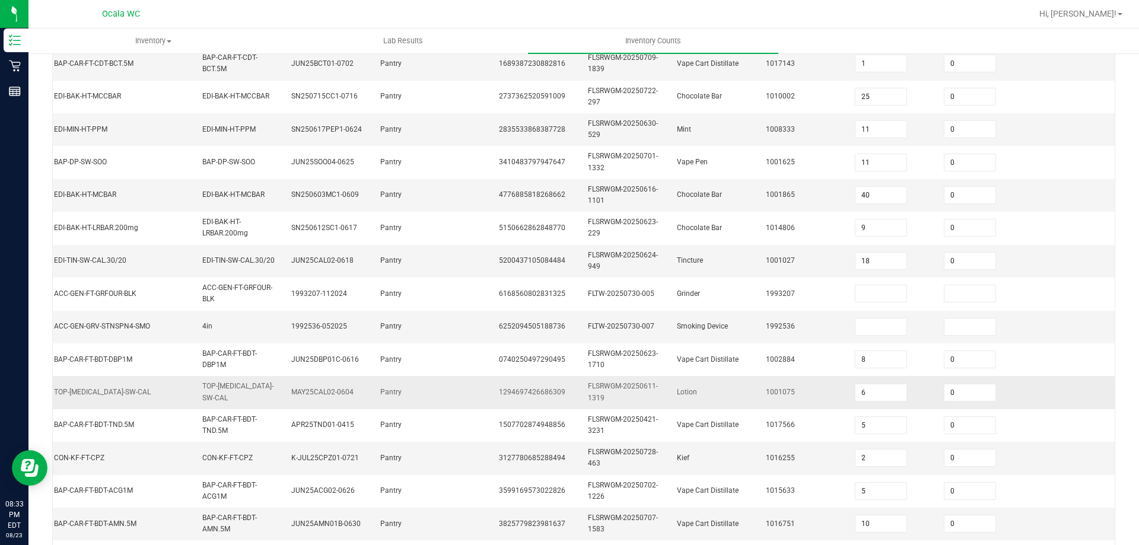
scroll to position [178, 0]
click at [876, 310] on td at bounding box center [892, 326] width 89 height 33
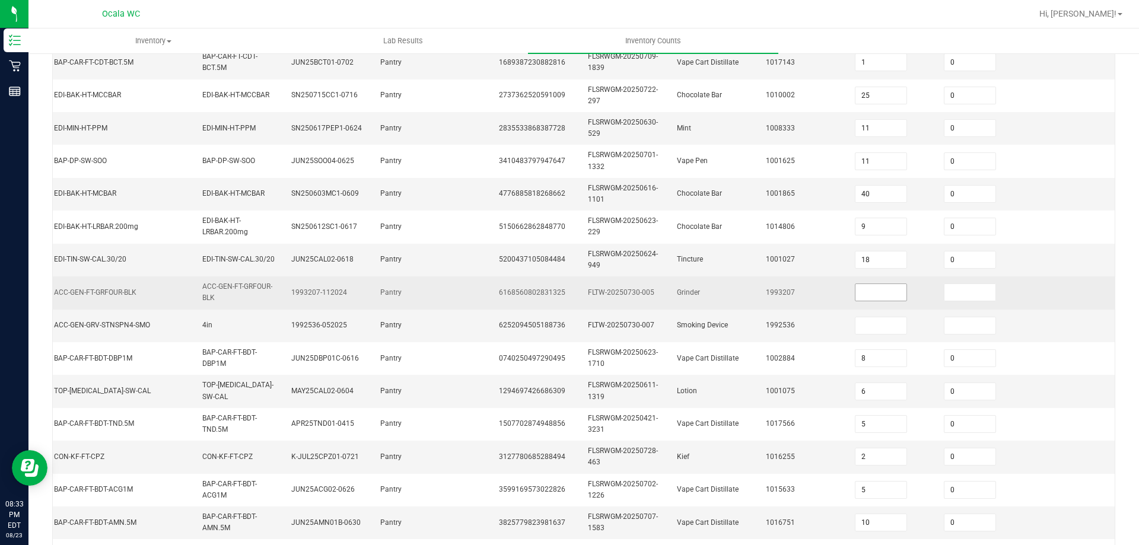
click at [877, 296] on input at bounding box center [881, 292] width 51 height 17
type input "2"
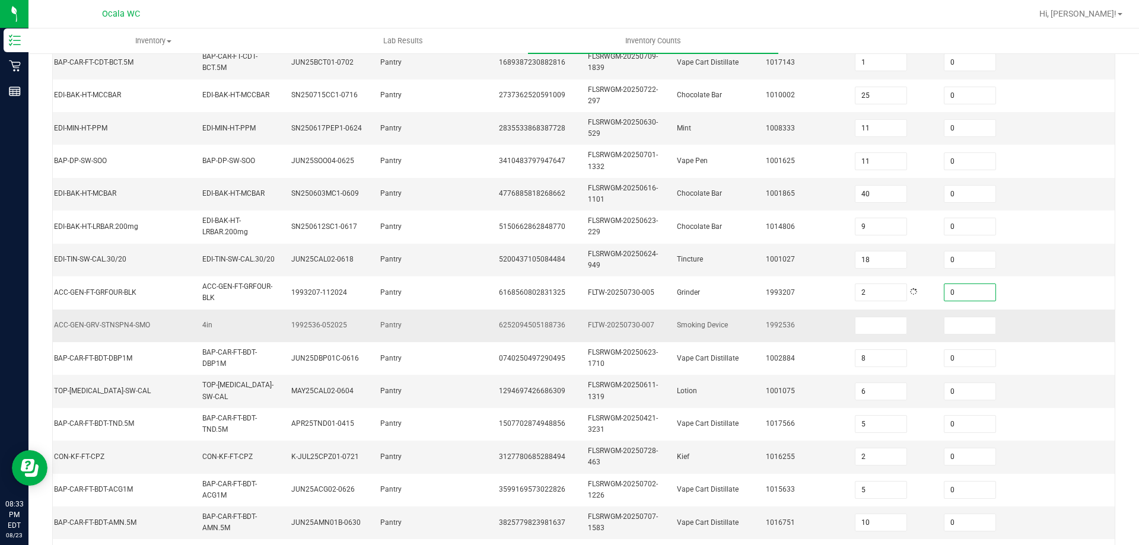
type input "0"
click at [997, 339] on td at bounding box center [981, 326] width 89 height 33
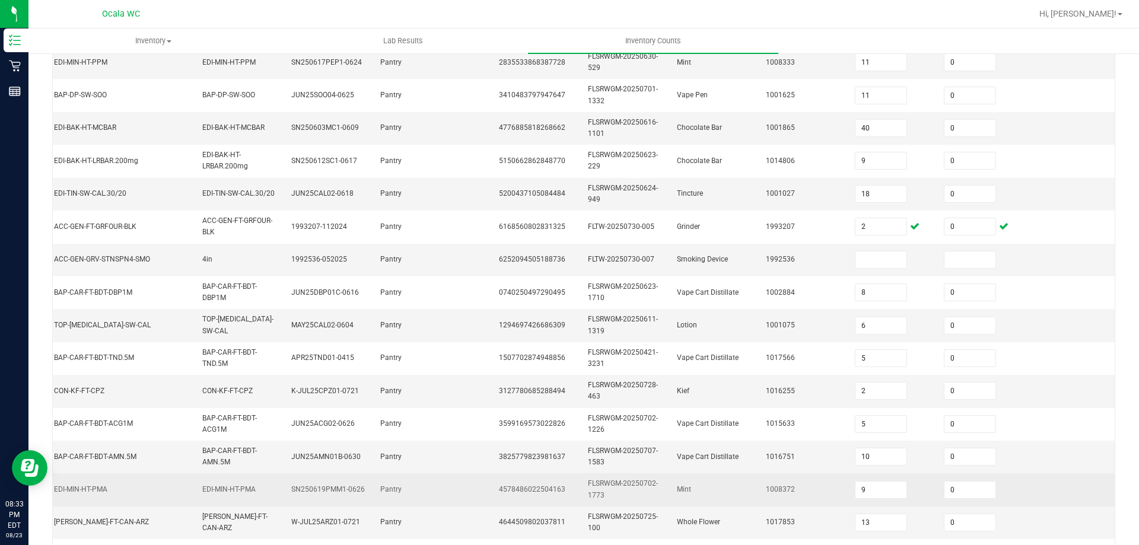
scroll to position [355, 0]
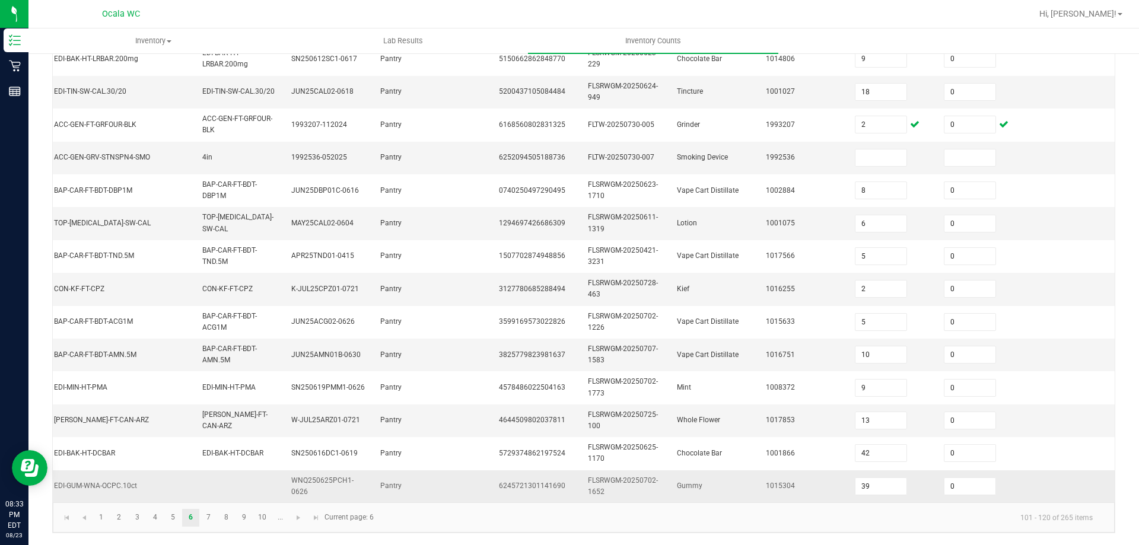
drag, startPoint x: 606, startPoint y: 489, endPoint x: 571, endPoint y: 491, distance: 34.5
click at [581, 491] on td "FLSRWGM-20250702-1652" at bounding box center [625, 486] width 89 height 32
drag, startPoint x: 460, startPoint y: 508, endPoint x: 411, endPoint y: 501, distance: 50.3
click at [411, 501] on kendo-grid "[DATE] 7:16 PM EDT - Enter Package Quantities Cannabis Non-Cannabis Locked Unlo…" at bounding box center [583, 164] width 1063 height 740
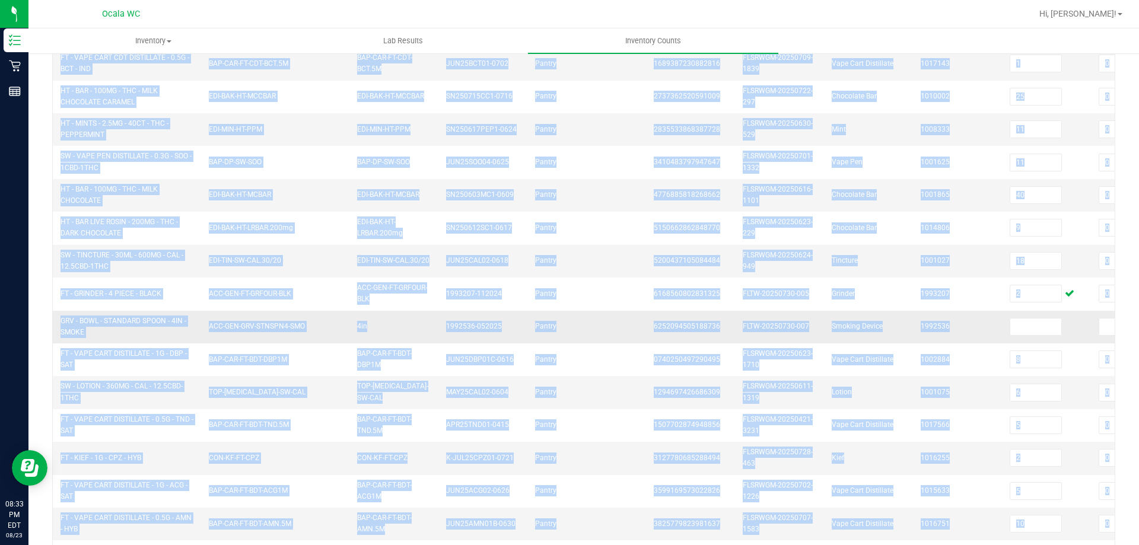
scroll to position [117, 0]
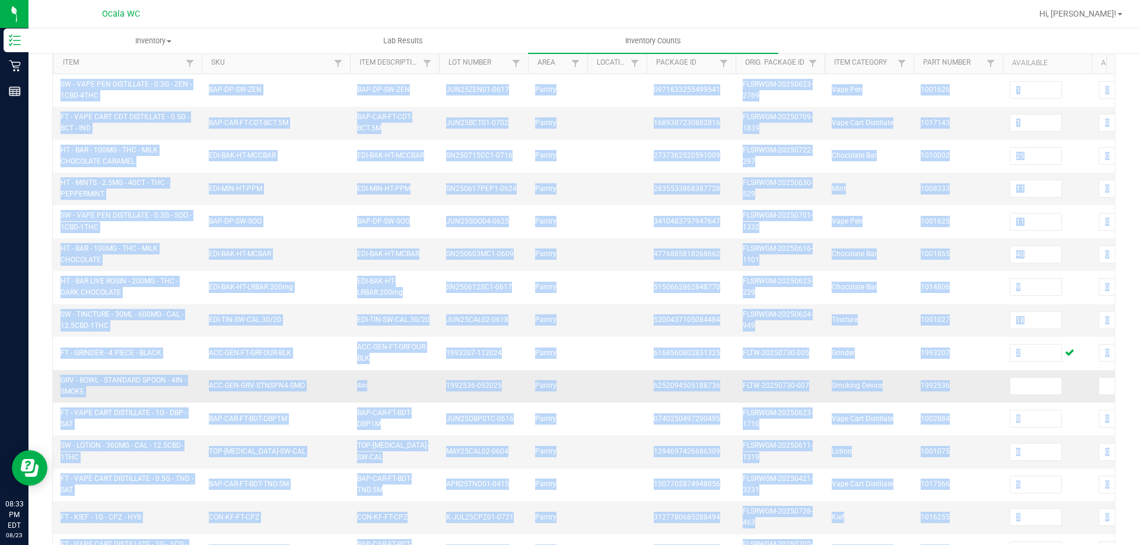
click at [1031, 382] on input at bounding box center [1035, 386] width 51 height 17
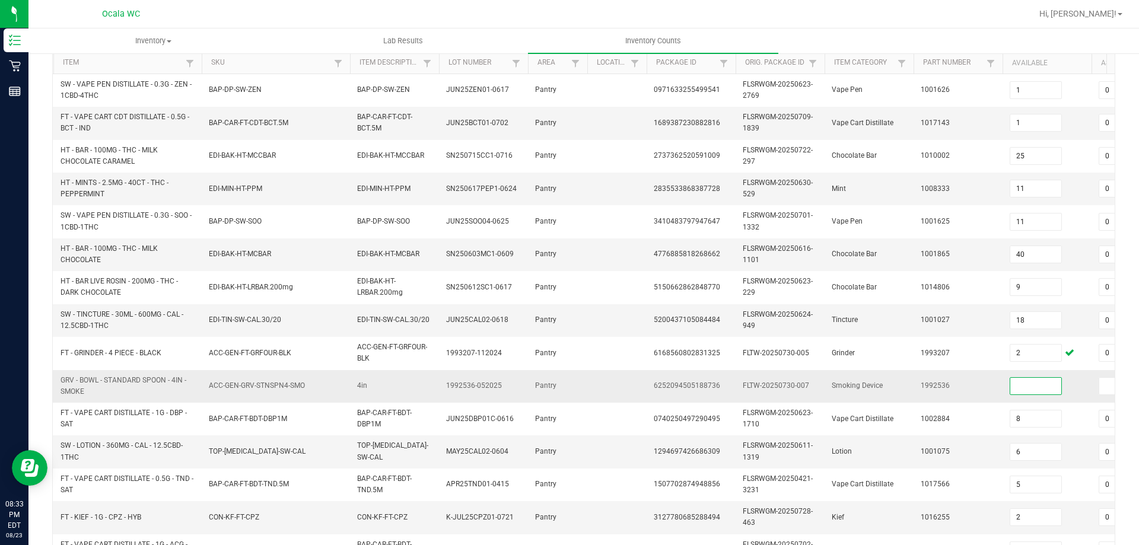
click at [1037, 384] on input at bounding box center [1035, 386] width 51 height 17
type input "7"
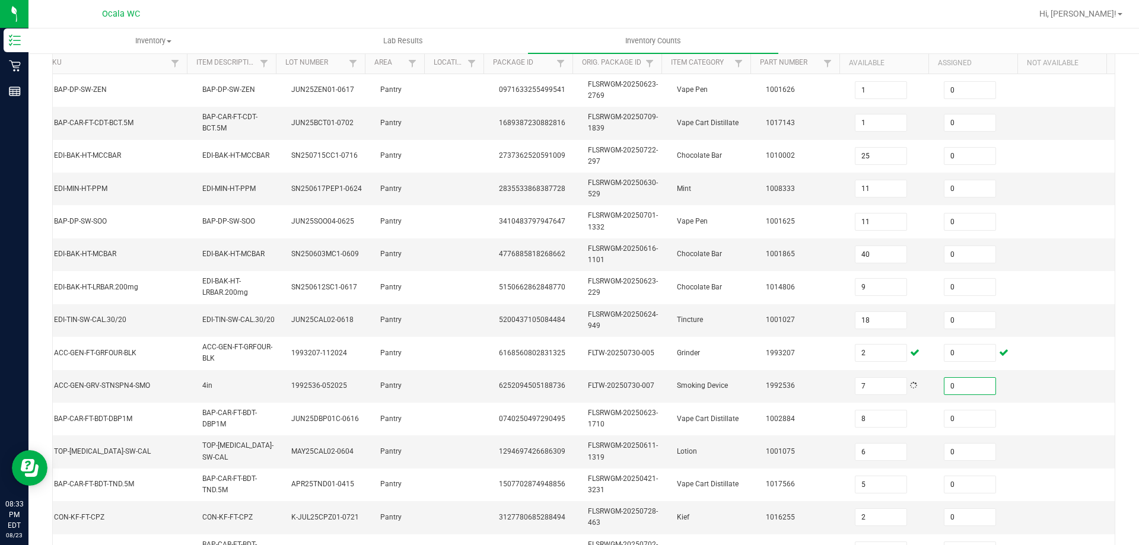
type input "0"
click at [1124, 382] on div "< All Inventory Counts Inventory Count Submit for Review Type Enter Package Qua…" at bounding box center [583, 354] width 1111 height 839
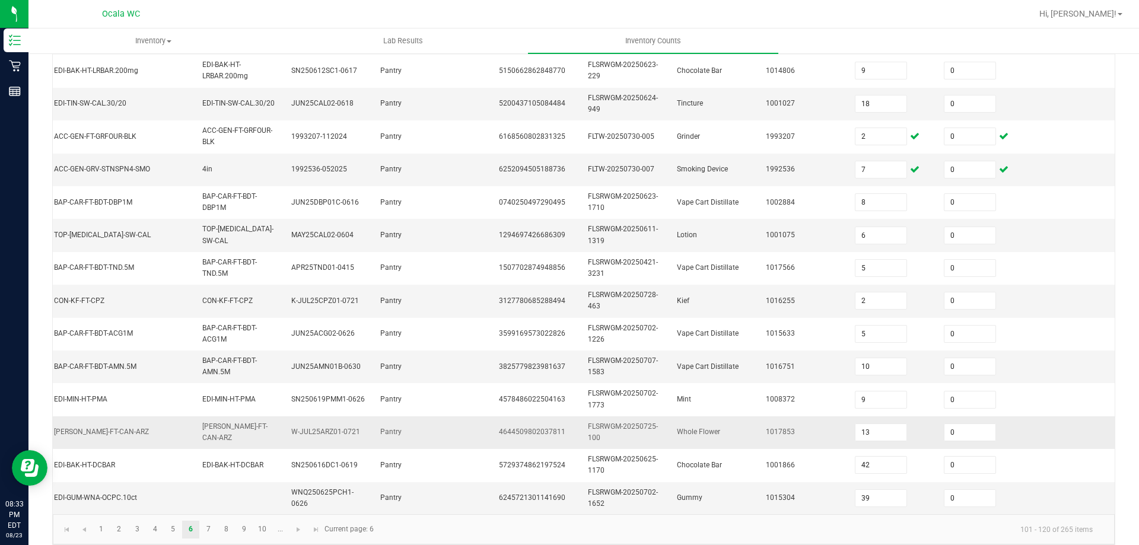
scroll to position [355, 0]
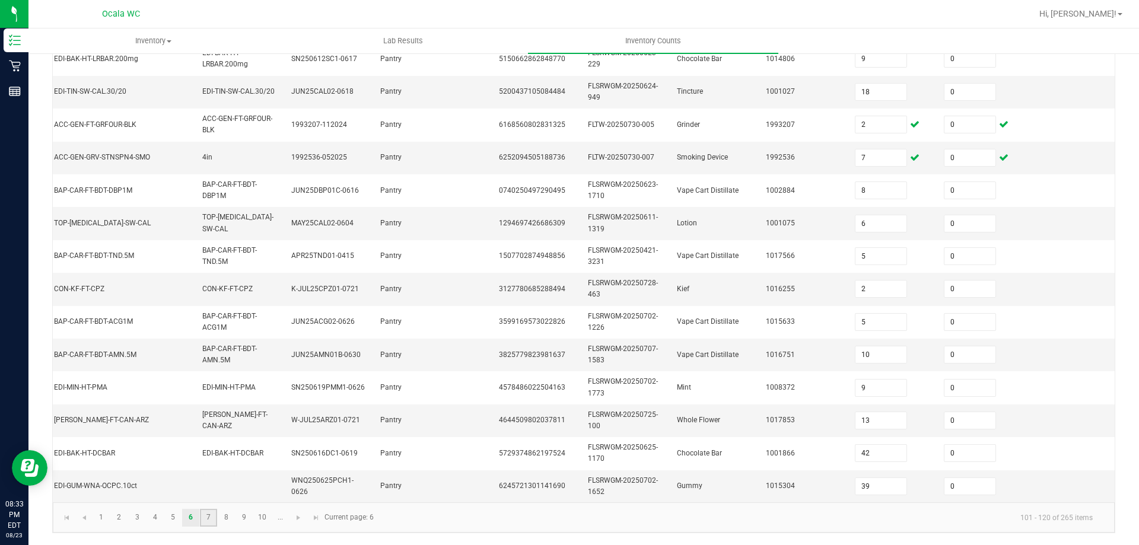
click at [215, 522] on link "7" at bounding box center [208, 518] width 17 height 18
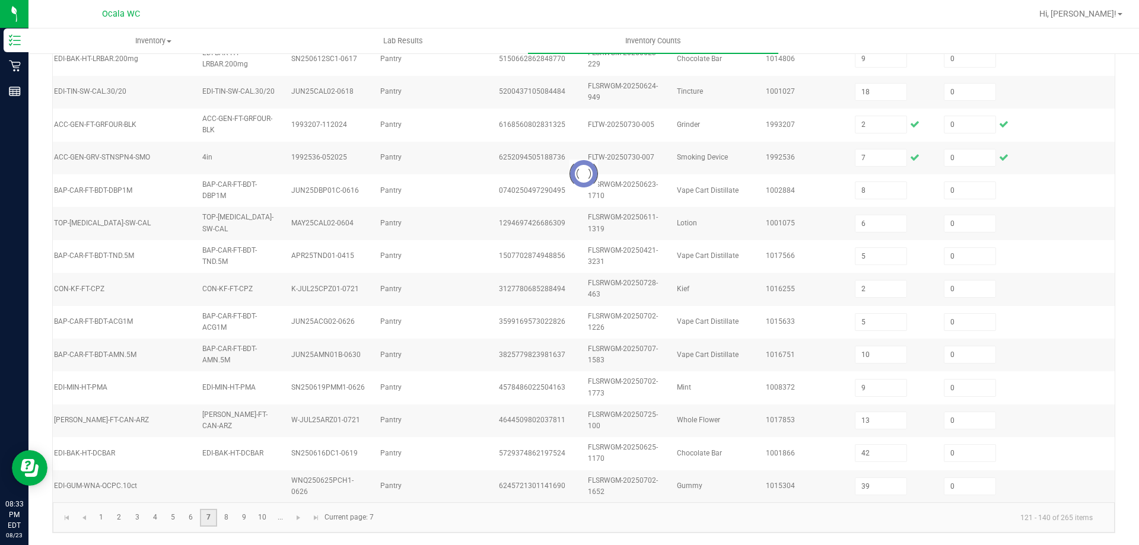
type input "8"
type input "5"
type input "7"
type input "5"
type input "10"
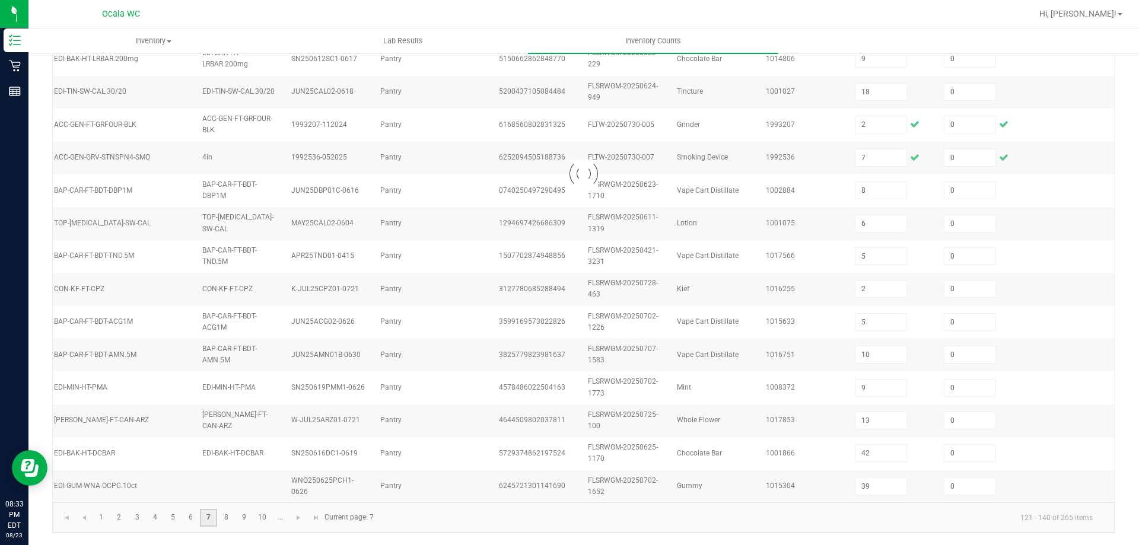
type input "10"
type input "4"
type input "8"
type input "2"
type input "12"
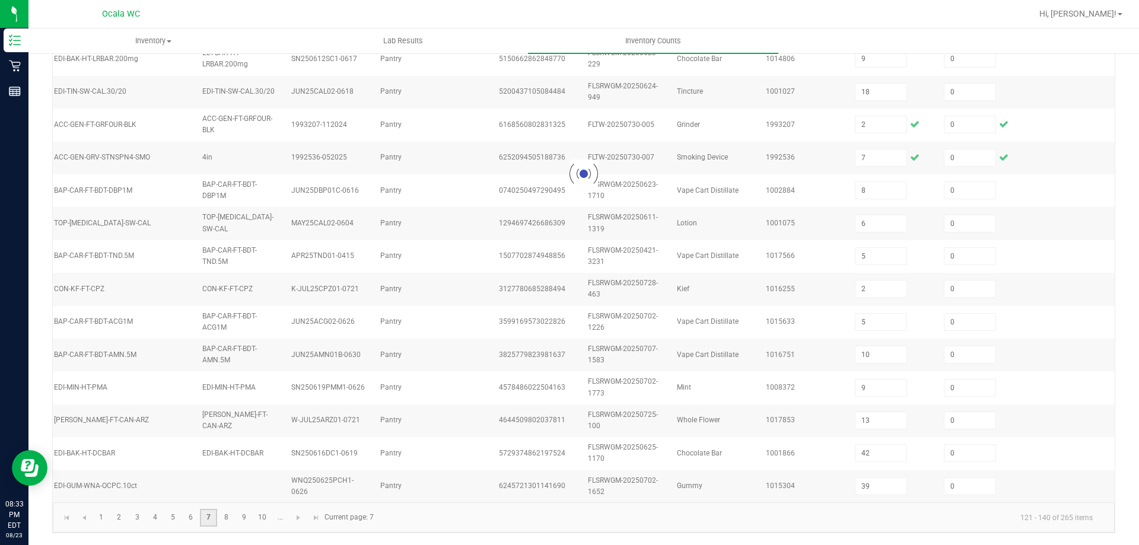
type input "10"
type input "7"
type input "5"
type input "2"
type input "15"
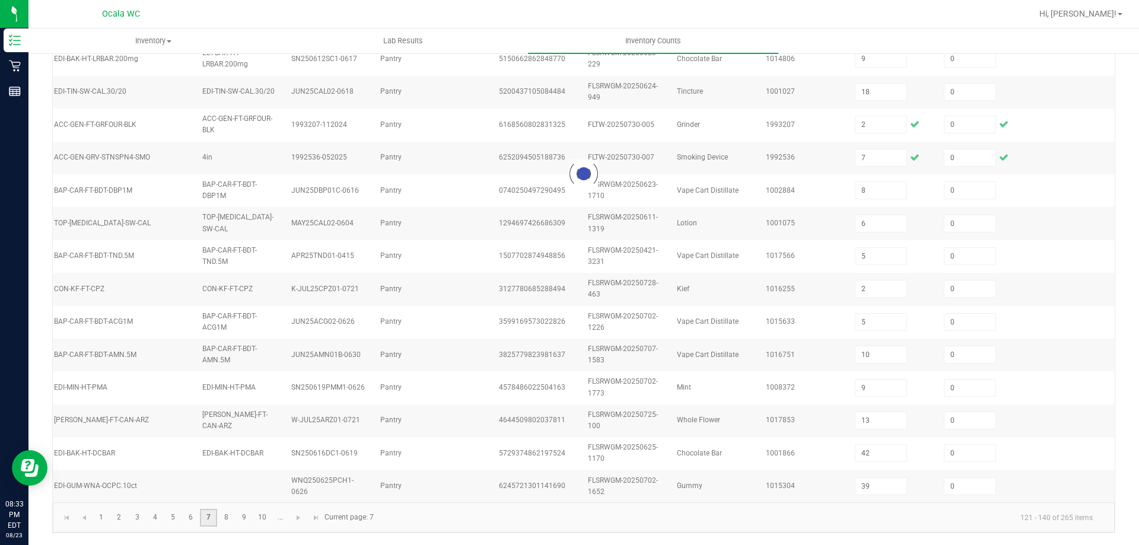
type input "9"
type input "12"
type input "5"
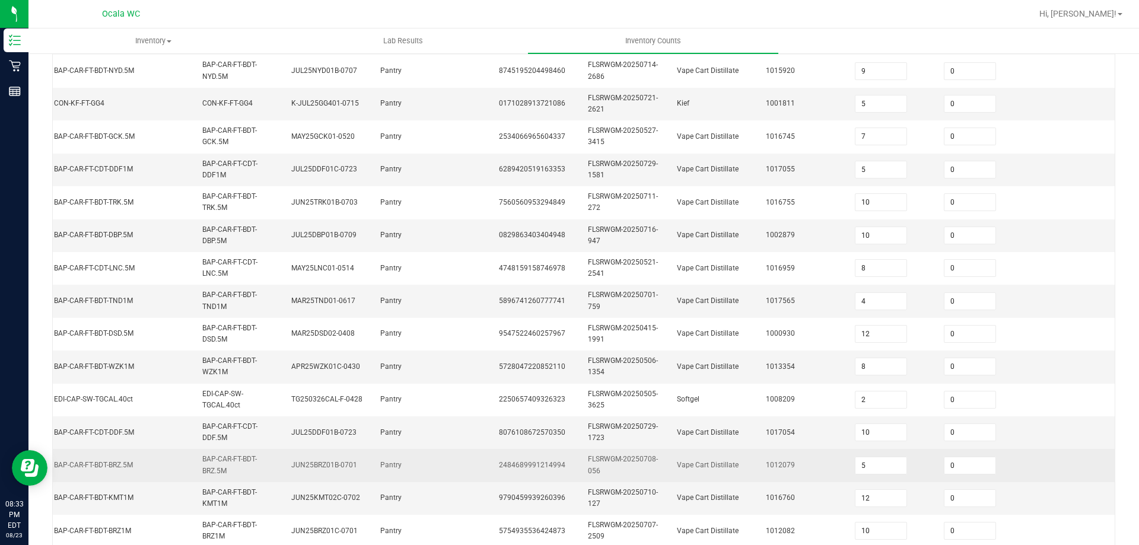
scroll to position [367, 0]
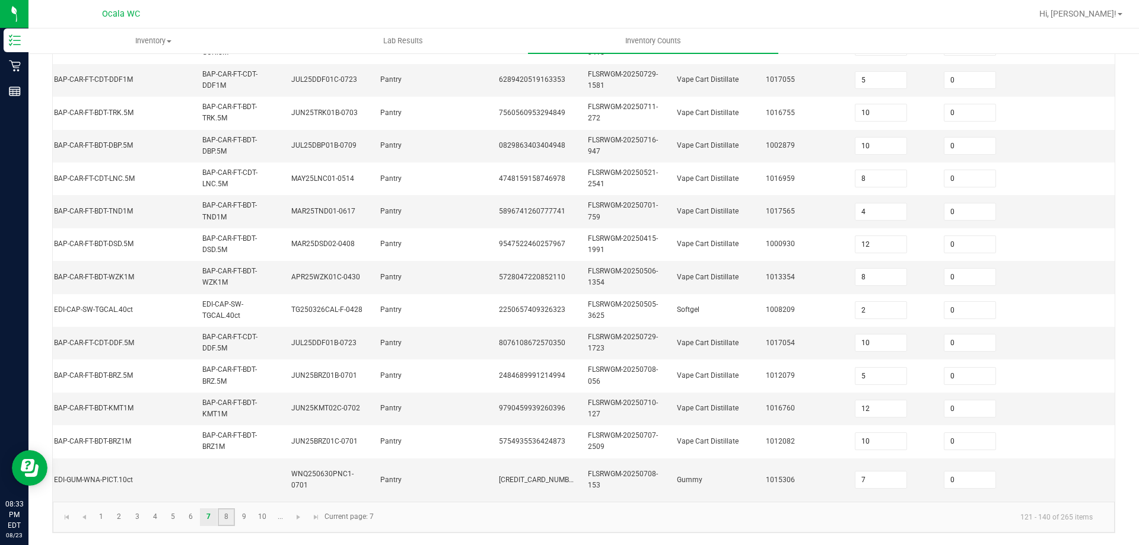
click at [228, 517] on link "8" at bounding box center [226, 517] width 17 height 18
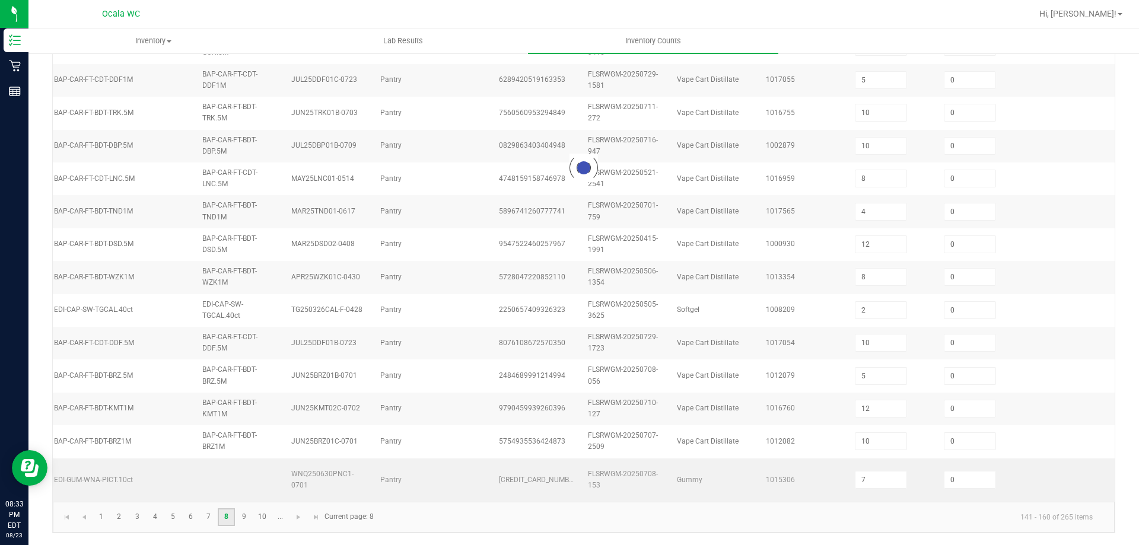
type input "12"
type input "2"
type input "1"
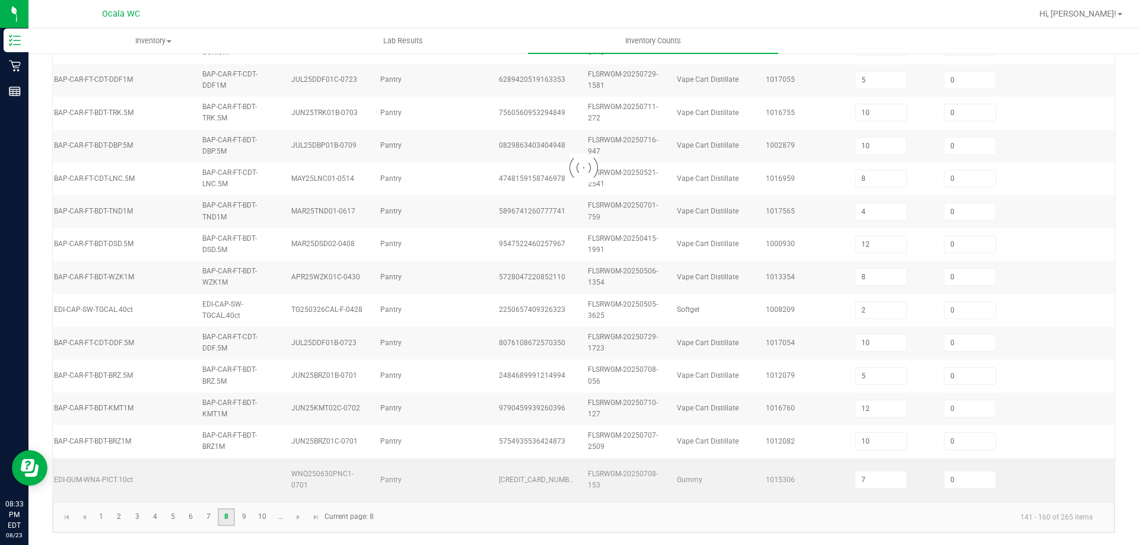
type input "4"
type input "5"
type input "15"
type input "5"
type input "6"
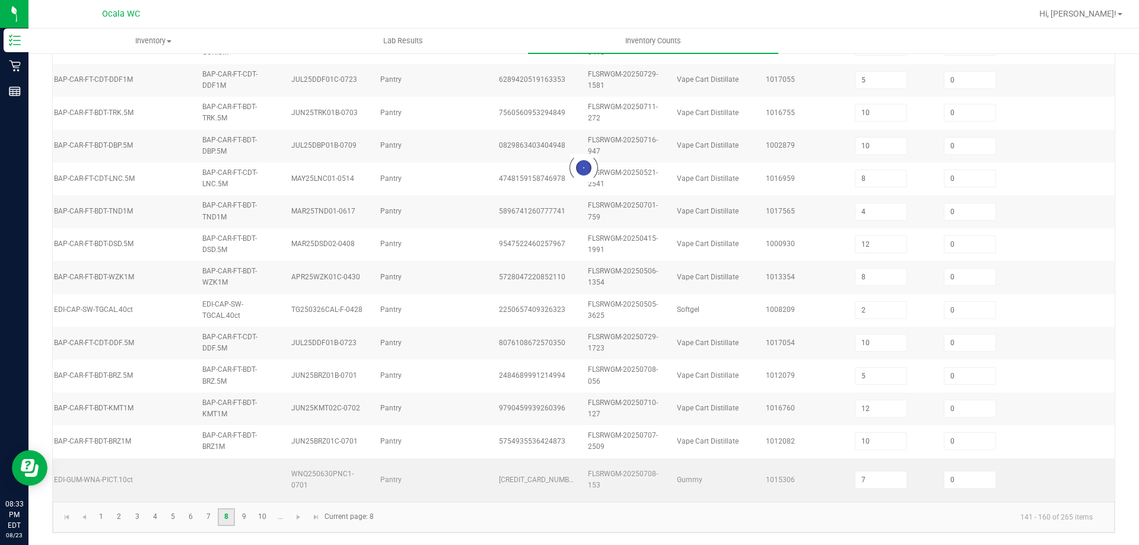
type input "6"
type input "4"
type input "1"
type input "2"
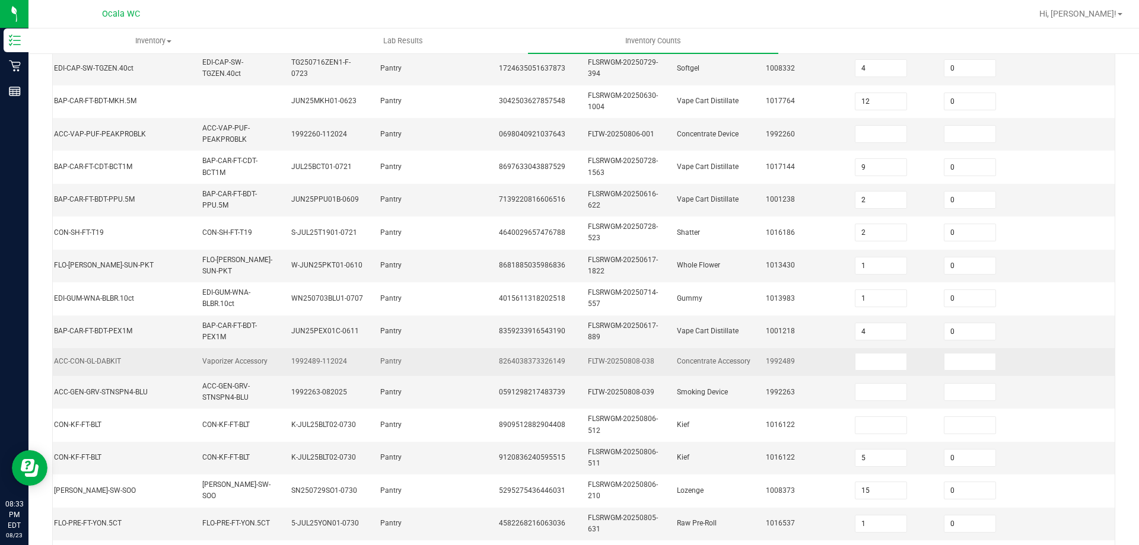
scroll to position [53, 0]
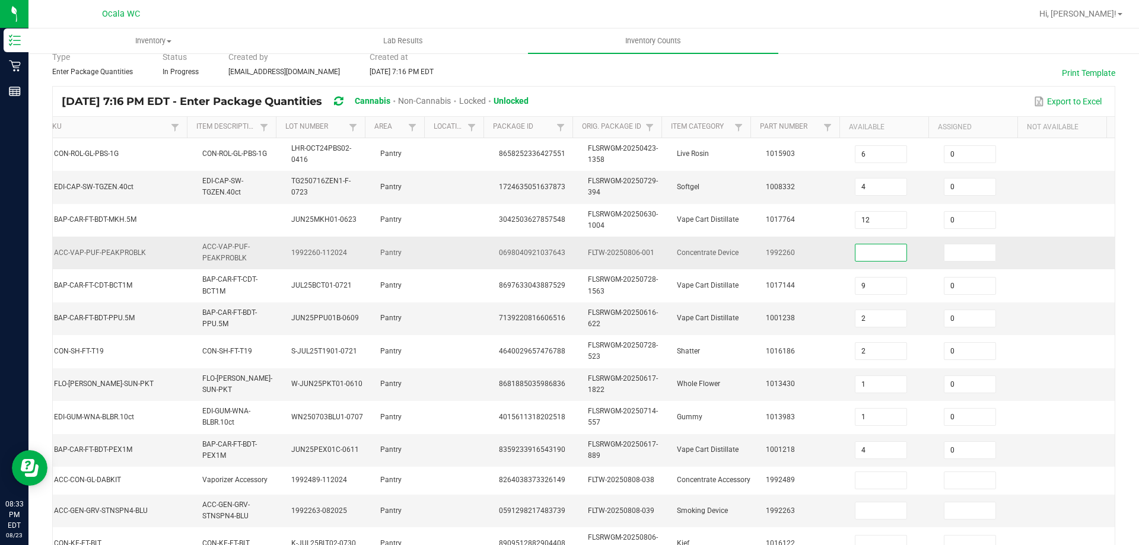
click at [874, 257] on input at bounding box center [881, 252] width 51 height 17
type input "1"
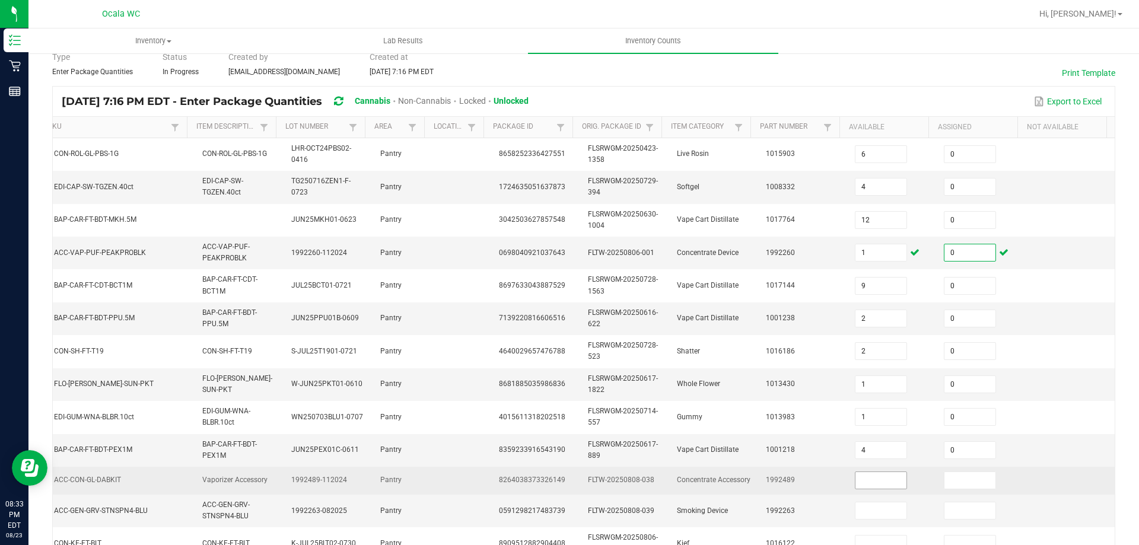
type input "0"
click at [868, 474] on input at bounding box center [881, 480] width 51 height 17
type input "4"
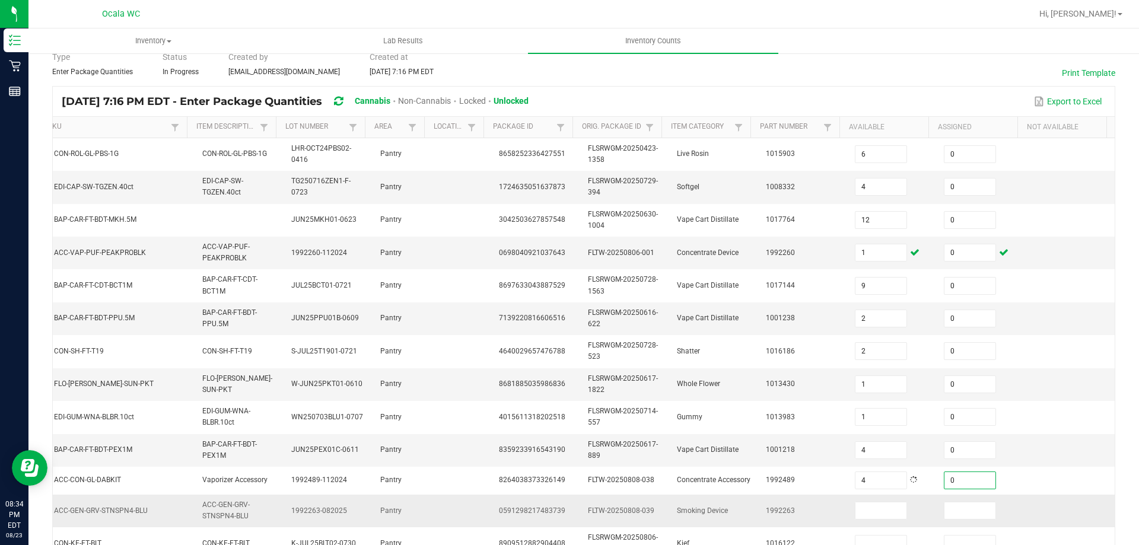
type input "0"
click at [1006, 512] on td at bounding box center [981, 511] width 89 height 33
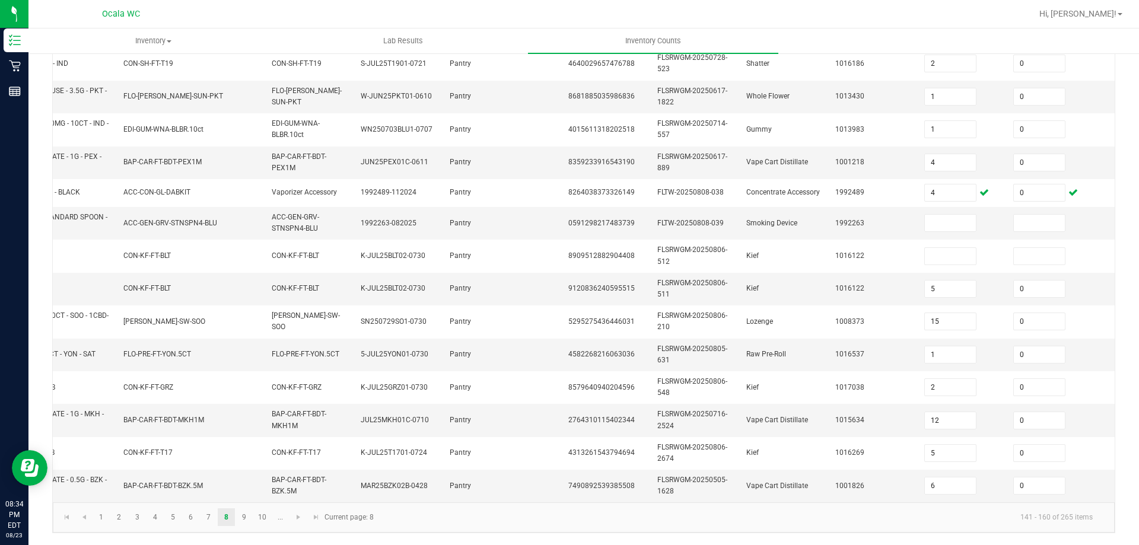
scroll to position [0, 0]
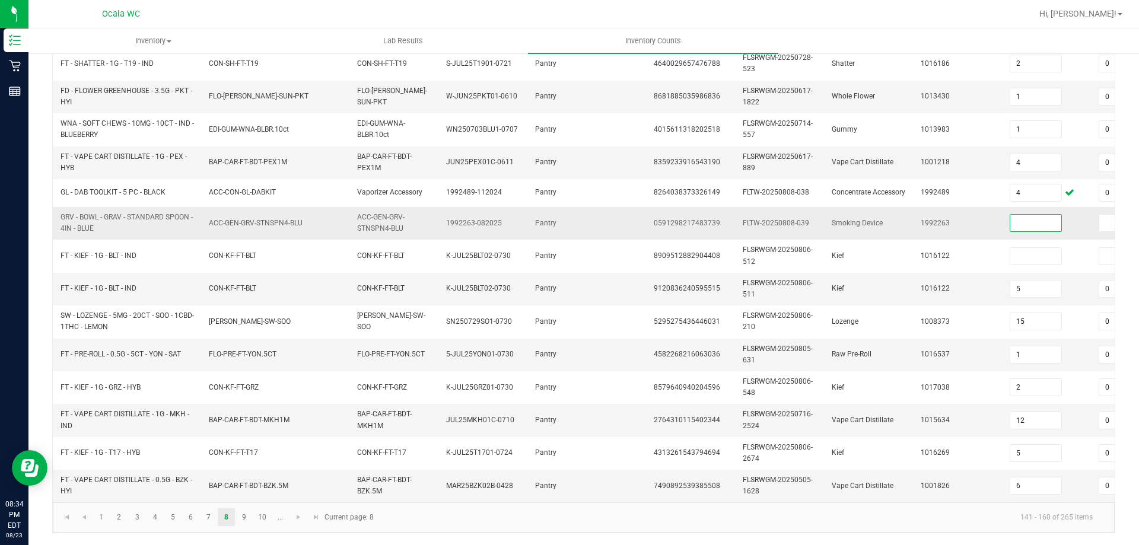
click at [1020, 219] on input at bounding box center [1035, 223] width 51 height 17
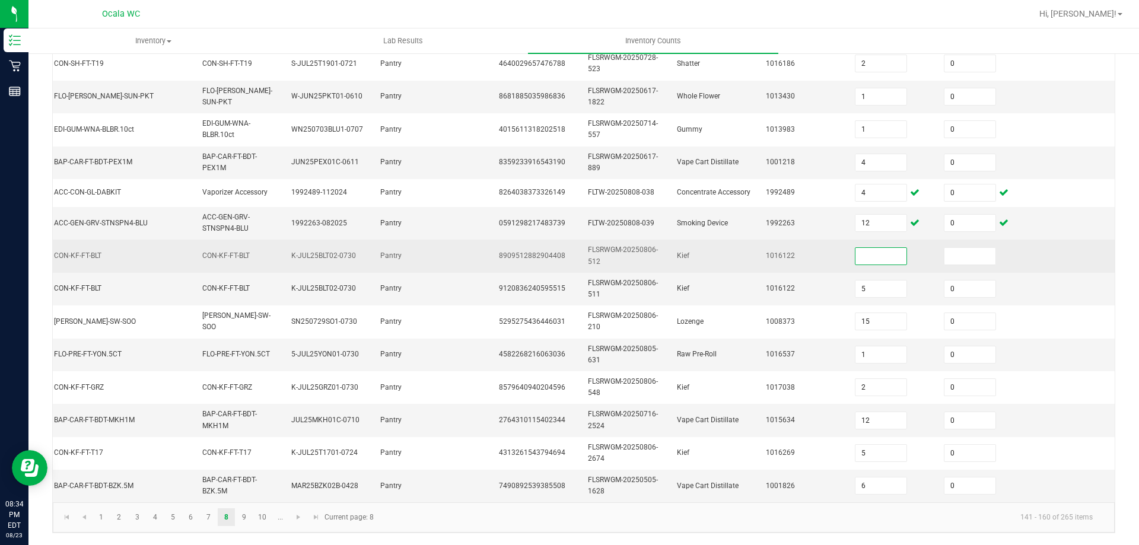
click at [856, 248] on input at bounding box center [881, 256] width 51 height 17
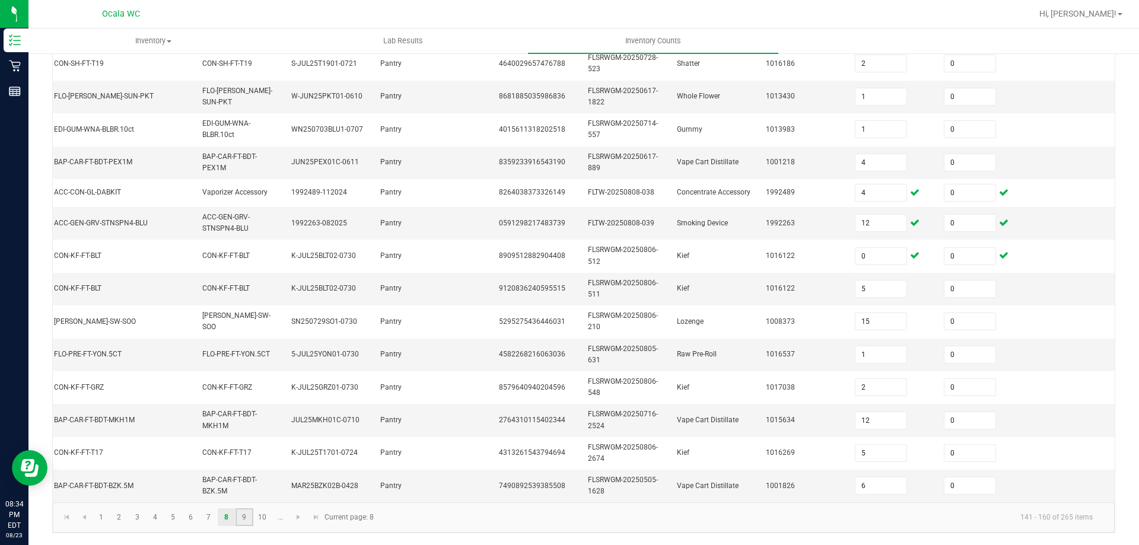
click at [249, 515] on link "9" at bounding box center [244, 517] width 17 height 18
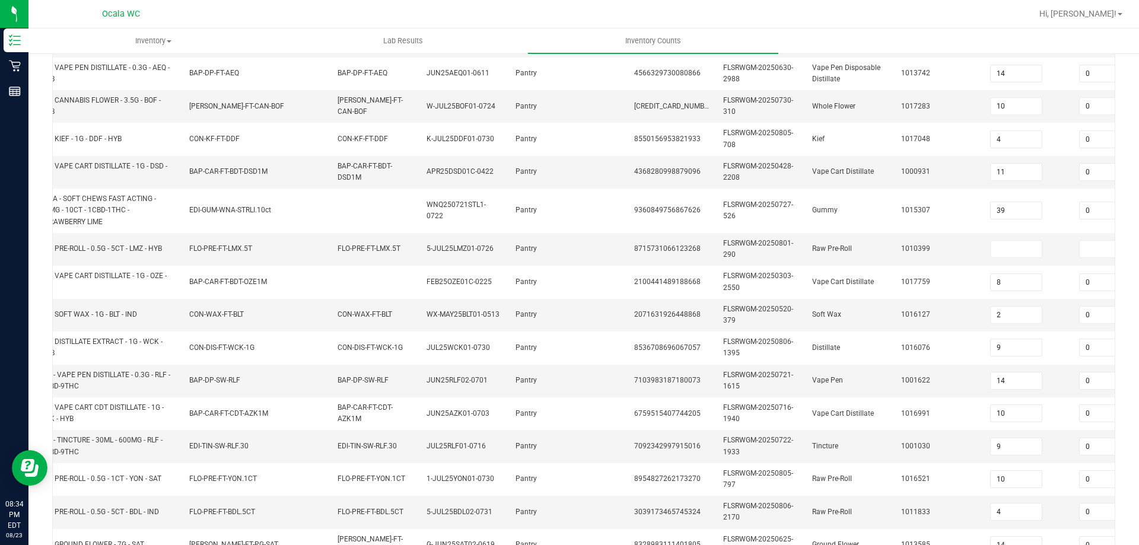
scroll to position [113, 0]
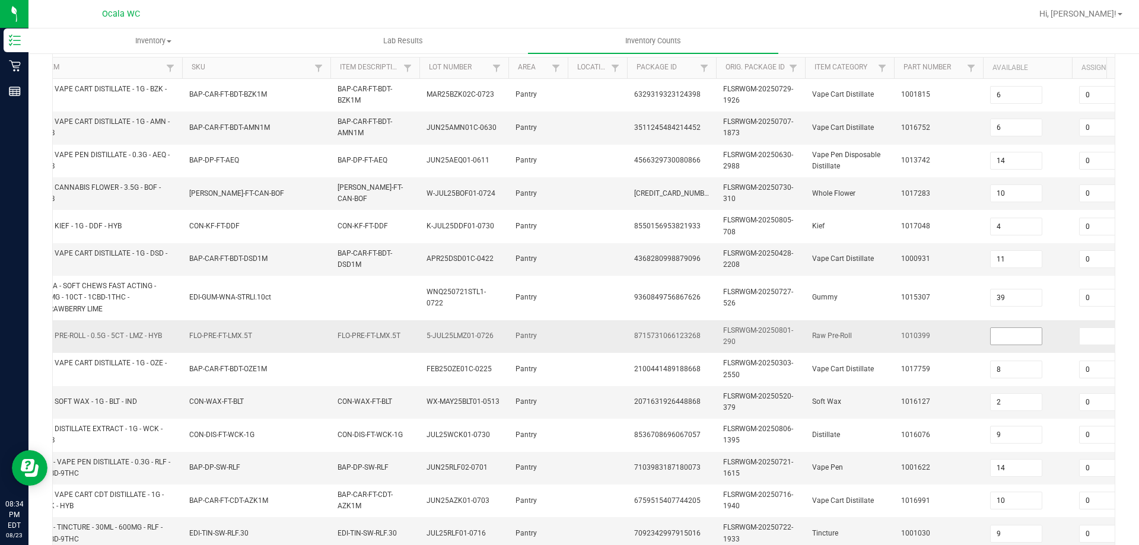
click at [998, 340] on input at bounding box center [1016, 336] width 51 height 17
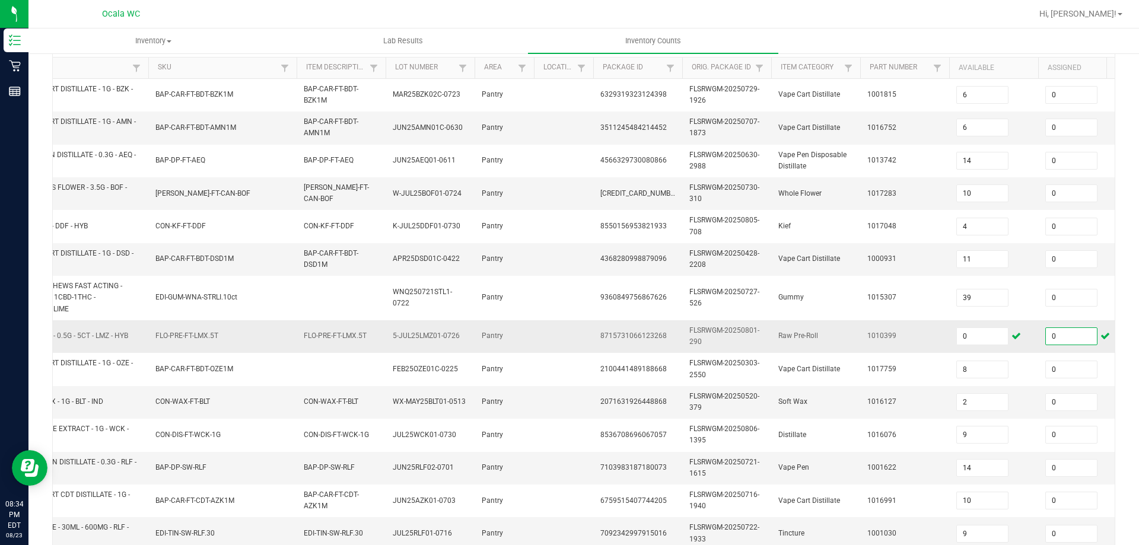
click at [954, 334] on td "0" at bounding box center [993, 336] width 89 height 33
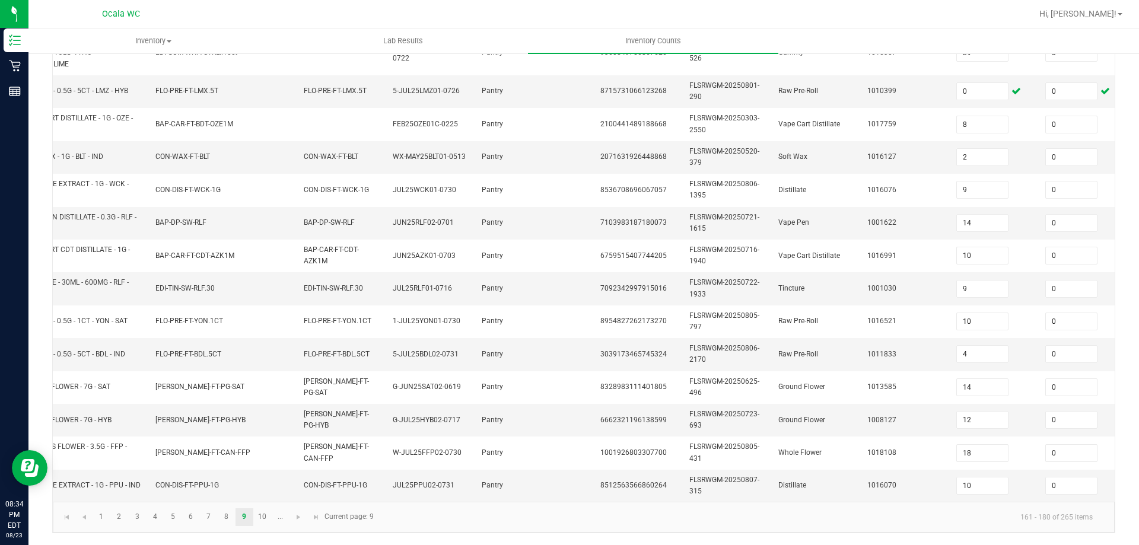
drag, startPoint x: 276, startPoint y: 518, endPoint x: 541, endPoint y: 520, distance: 265.2
click at [541, 520] on kendo-pager-info "161 - 180 of 265 items" at bounding box center [741, 517] width 721 height 20
click at [243, 511] on link "9" at bounding box center [244, 517] width 17 height 18
click at [256, 513] on link "10" at bounding box center [262, 517] width 17 height 18
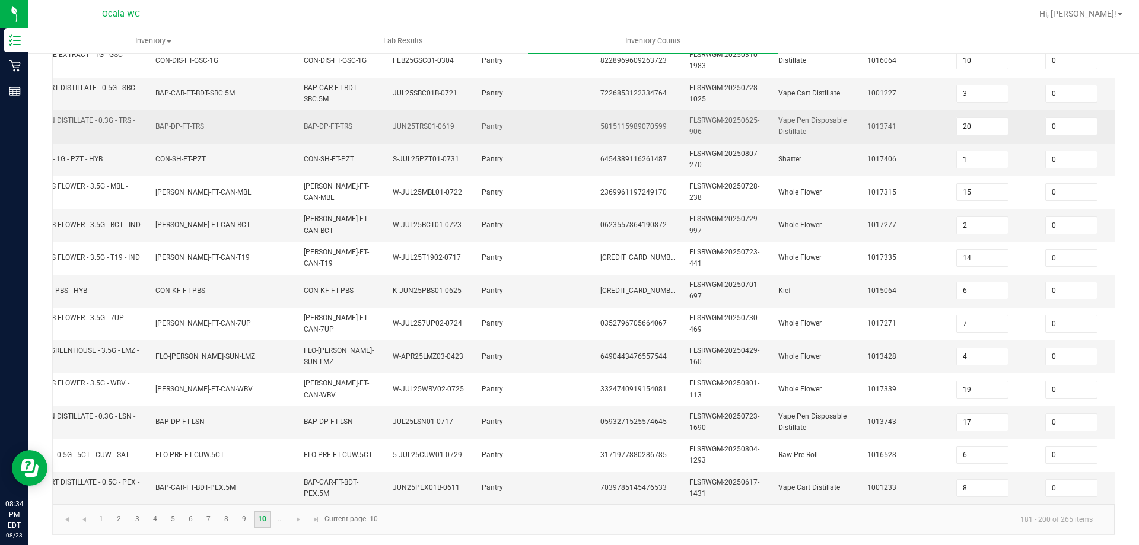
scroll to position [355, 0]
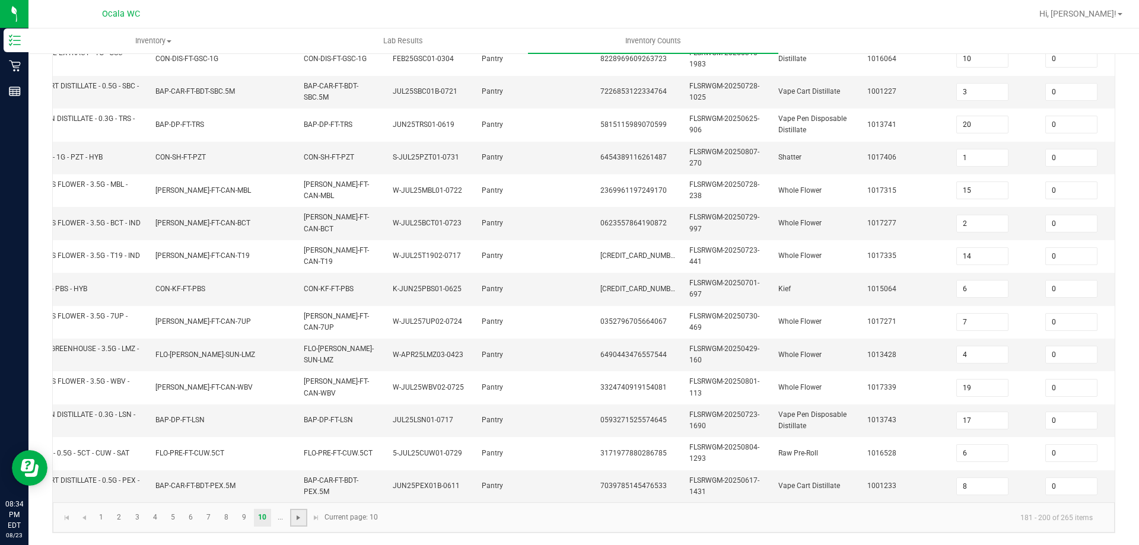
click at [294, 516] on span "Go to the next page" at bounding box center [298, 517] width 9 height 9
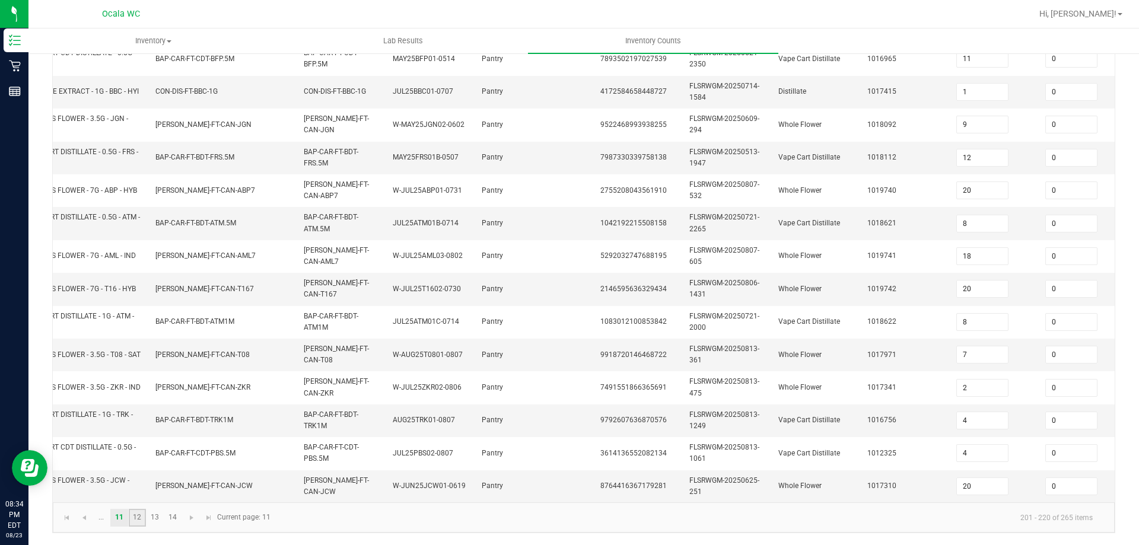
click at [141, 519] on link "12" at bounding box center [137, 518] width 17 height 18
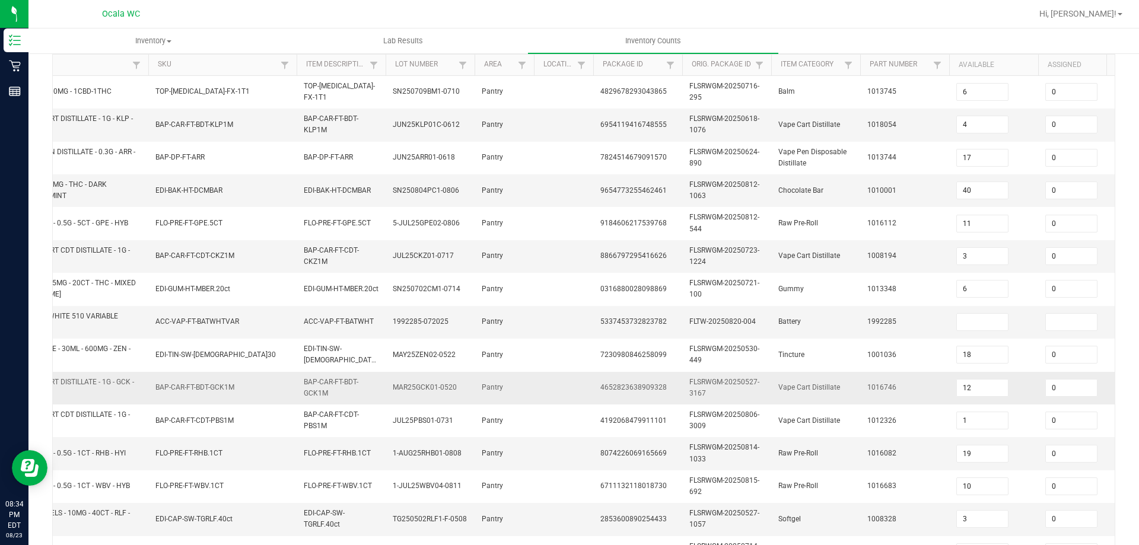
scroll to position [119, 0]
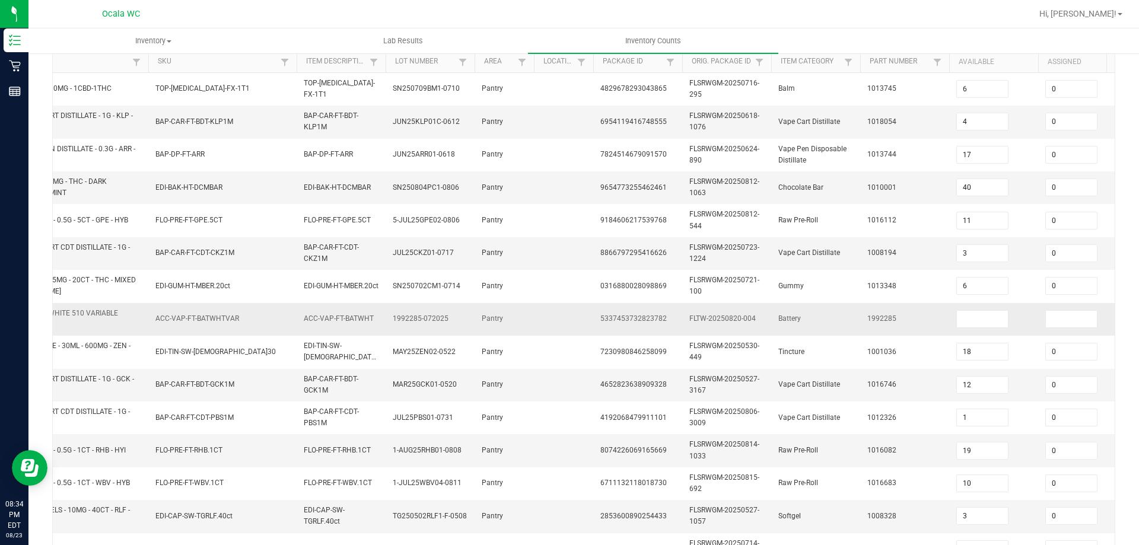
click at [949, 318] on td at bounding box center [993, 319] width 89 height 33
click at [956, 319] on span at bounding box center [982, 319] width 52 height 18
click at [966, 321] on input at bounding box center [982, 319] width 51 height 17
click at [923, 307] on td "1992285" at bounding box center [904, 319] width 89 height 33
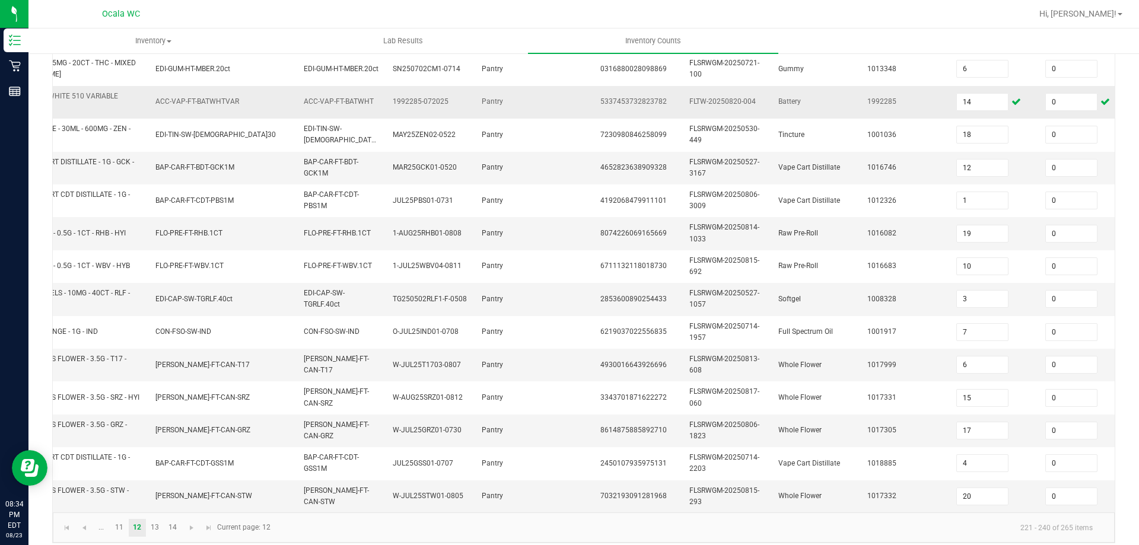
scroll to position [355, 0]
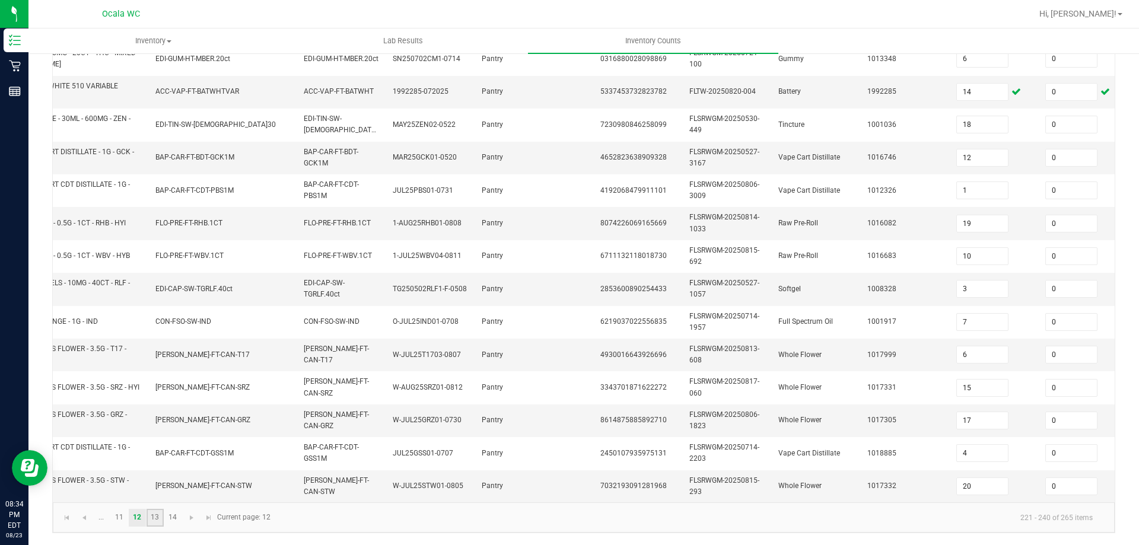
click at [156, 510] on link "13" at bounding box center [155, 518] width 17 height 18
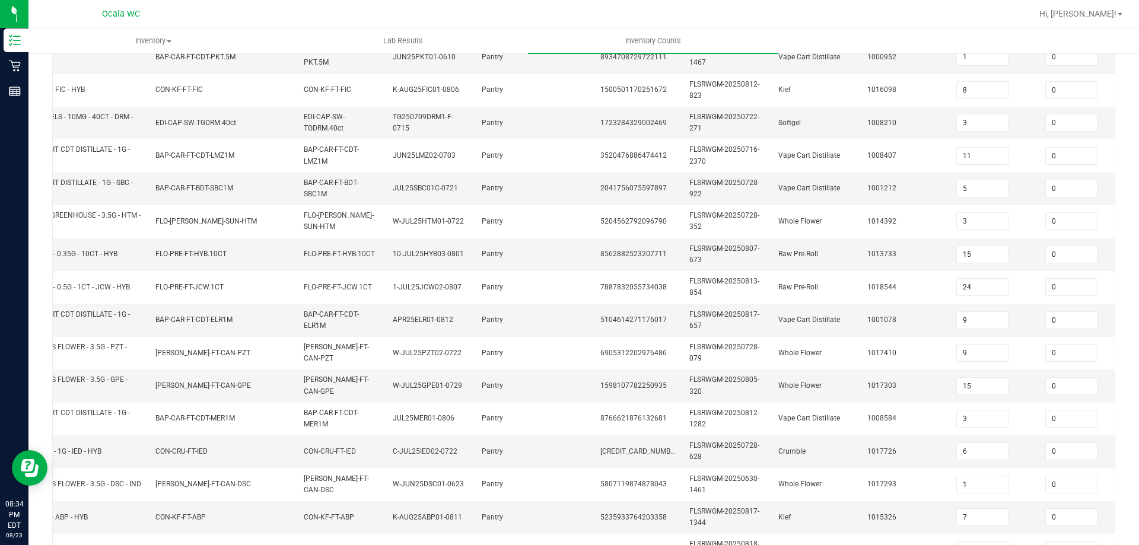
scroll to position [116, 0]
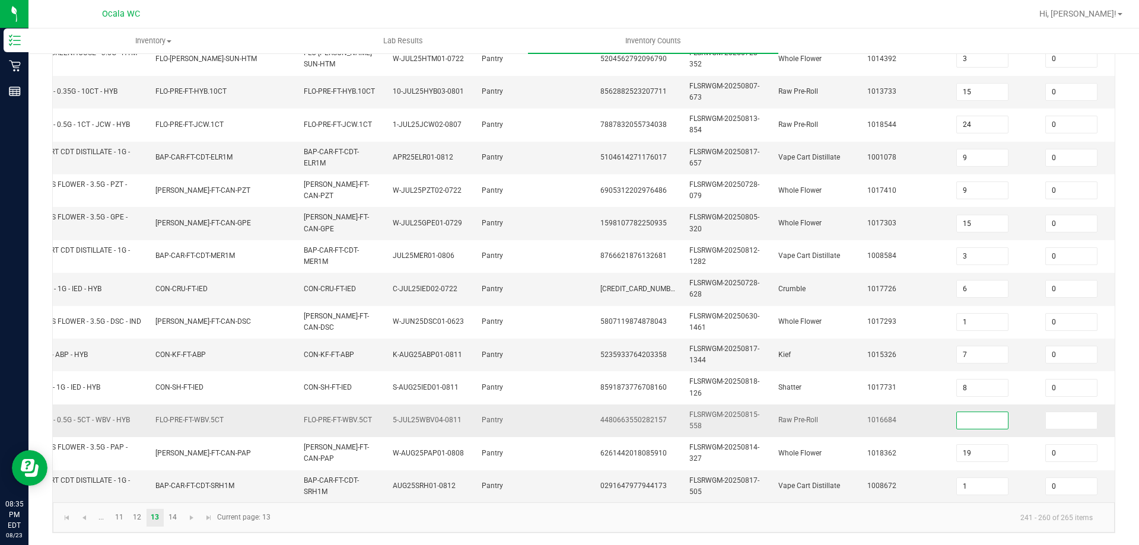
click at [971, 412] on input at bounding box center [982, 420] width 51 height 17
click at [175, 517] on link "14" at bounding box center [172, 518] width 17 height 18
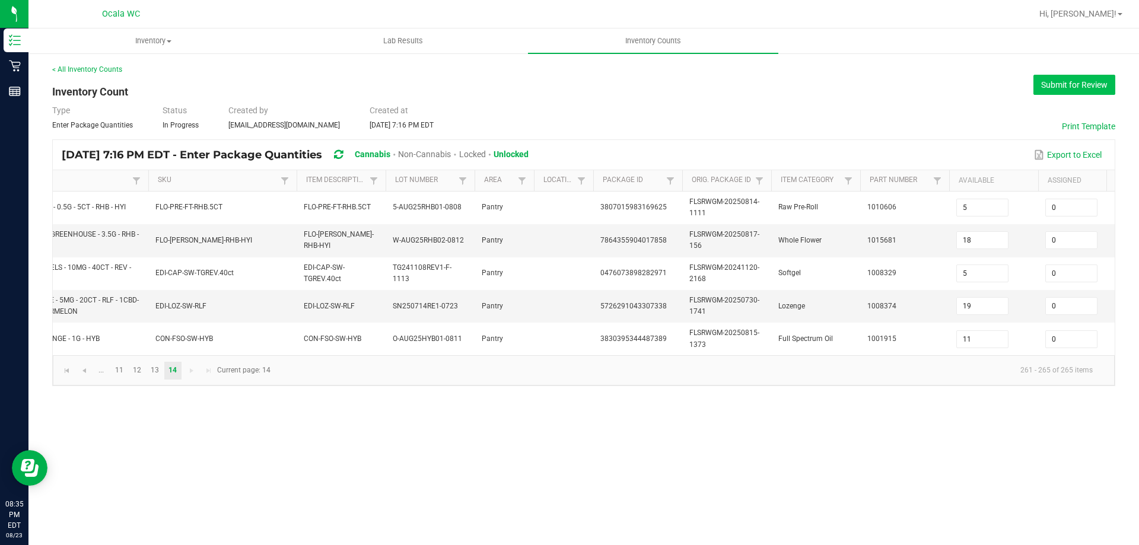
click at [1093, 84] on button "Submit for Review" at bounding box center [1075, 85] width 82 height 20
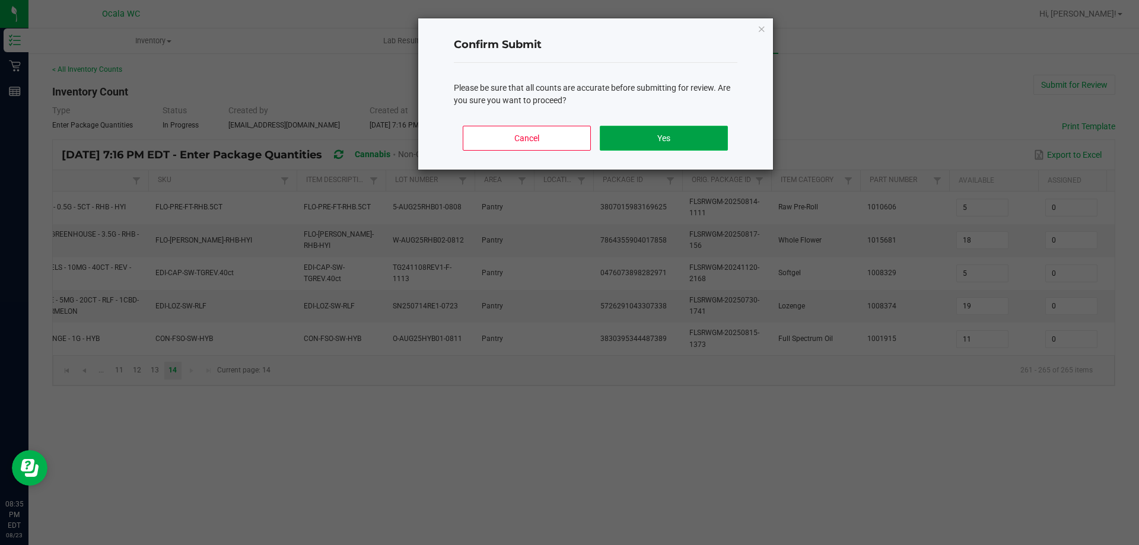
click at [640, 133] on button "Yes" at bounding box center [664, 138] width 128 height 25
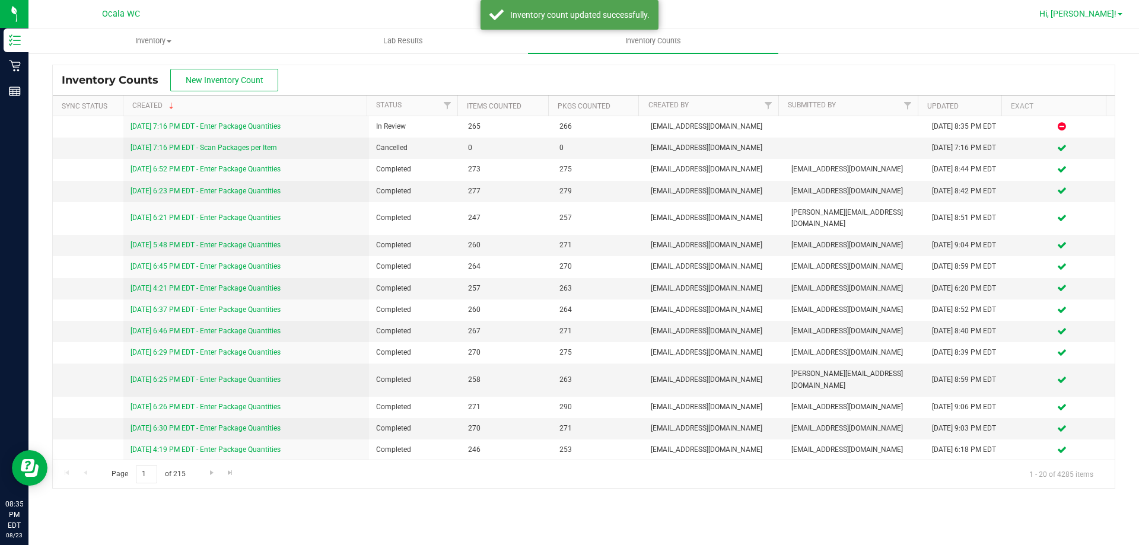
click at [1085, 11] on span "Hi, [PERSON_NAME]!" at bounding box center [1077, 13] width 77 height 9
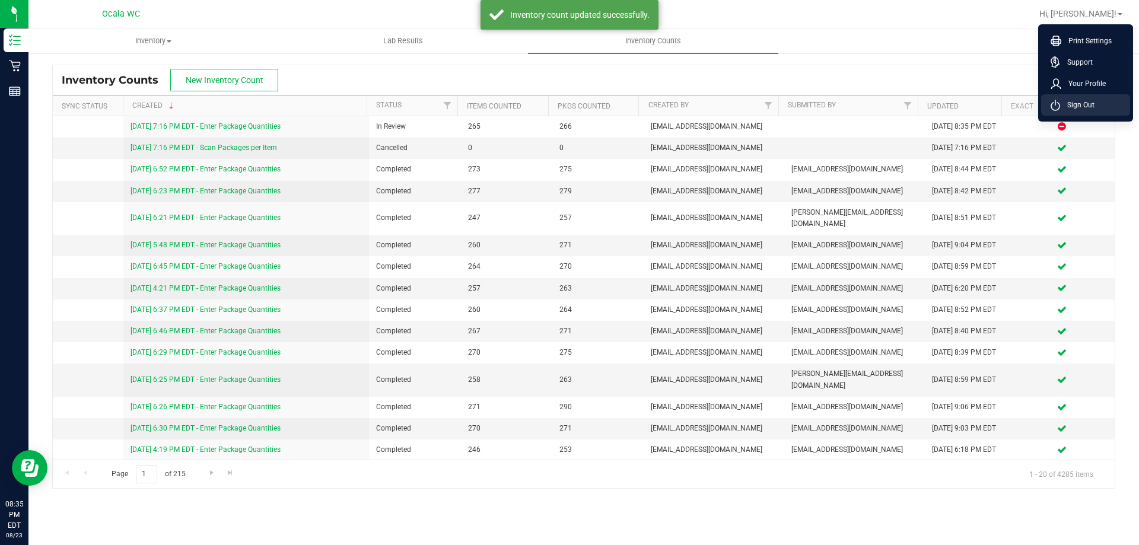
click at [1066, 98] on li "Sign Out" at bounding box center [1085, 104] width 89 height 21
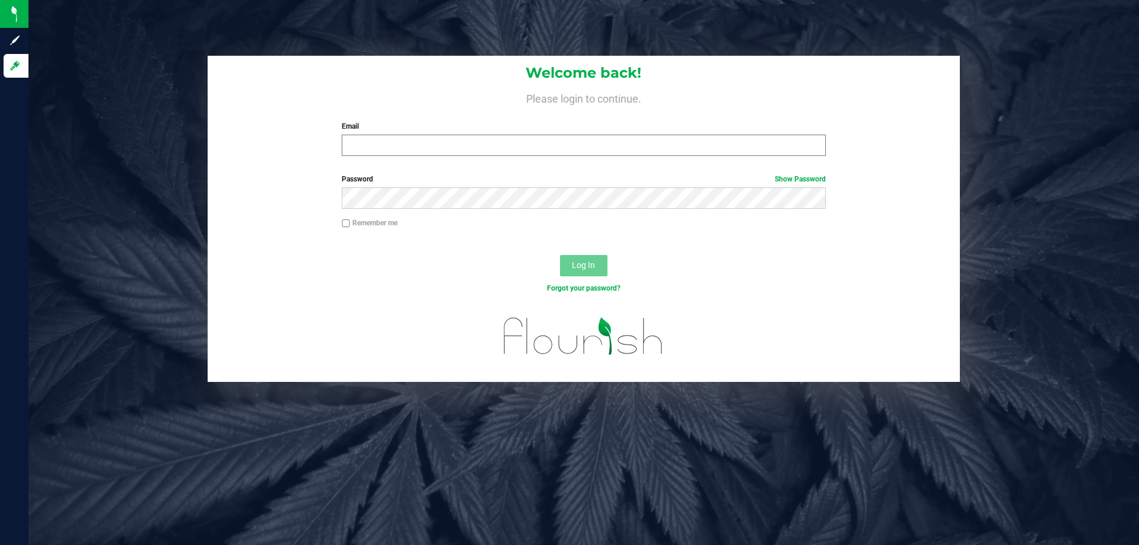
drag, startPoint x: 381, startPoint y: 128, endPoint x: 377, endPoint y: 139, distance: 12.0
click at [381, 130] on label "Email" at bounding box center [584, 126] width 484 height 11
click at [381, 135] on input "Email" at bounding box center [584, 145] width 484 height 21
click at [376, 143] on input "Email" at bounding box center [584, 145] width 484 height 21
click at [564, 271] on button "Log In" at bounding box center [583, 265] width 47 height 21
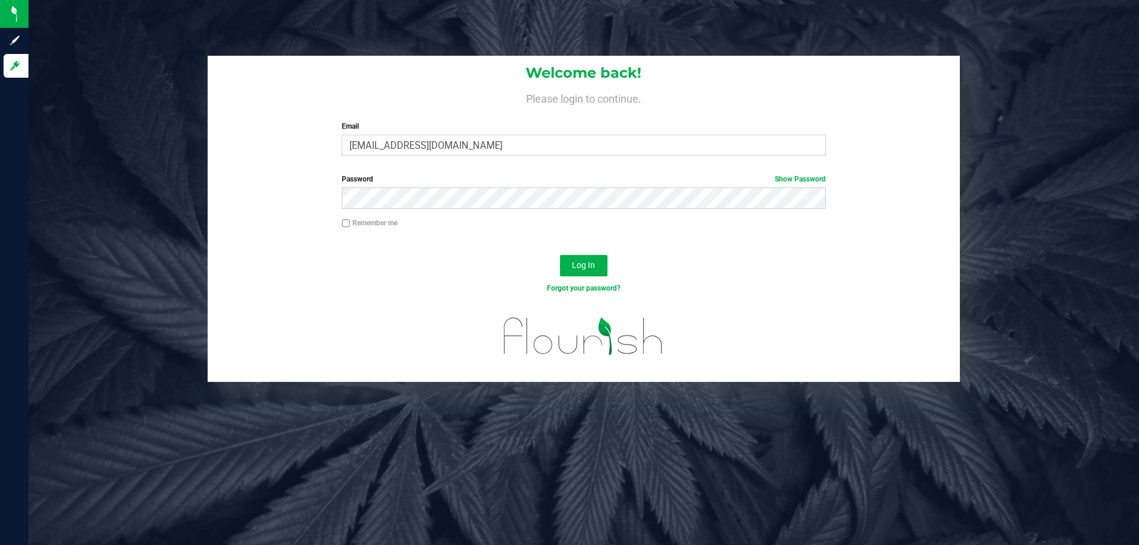
click at [571, 254] on div "Log In" at bounding box center [584, 270] width 752 height 40
click at [571, 257] on button "Log In" at bounding box center [583, 265] width 47 height 21
click at [793, 180] on link "Show Password" at bounding box center [800, 179] width 51 height 8
click at [350, 217] on div "Password Hide Password" at bounding box center [584, 196] width 752 height 44
click at [574, 261] on span "Log In" at bounding box center [583, 264] width 23 height 9
